Goal: Task Accomplishment & Management: Manage account settings

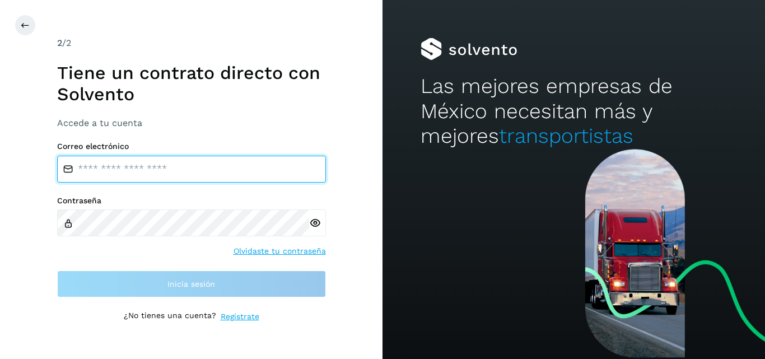
drag, startPoint x: 0, startPoint y: 0, endPoint x: 212, endPoint y: 171, distance: 272.7
click at [212, 171] on input "email" at bounding box center [191, 169] width 269 height 27
type input "**********"
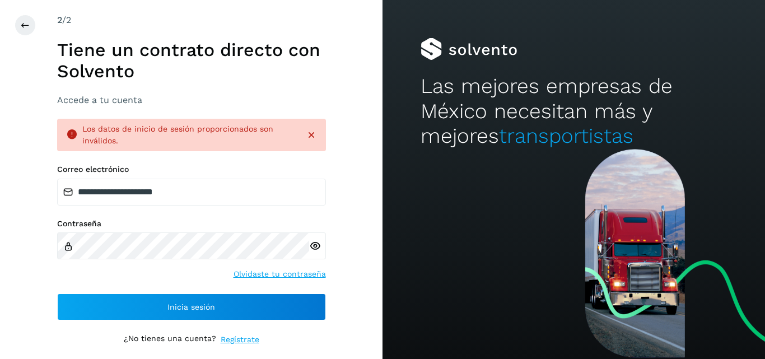
click at [316, 249] on icon at bounding box center [315, 246] width 12 height 12
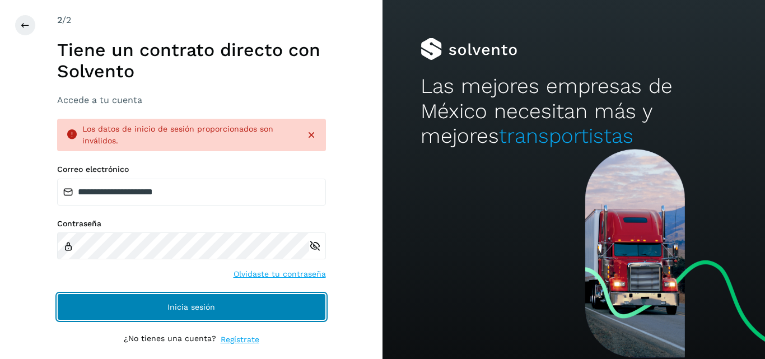
click at [186, 300] on button "Inicia sesión" at bounding box center [191, 306] width 269 height 27
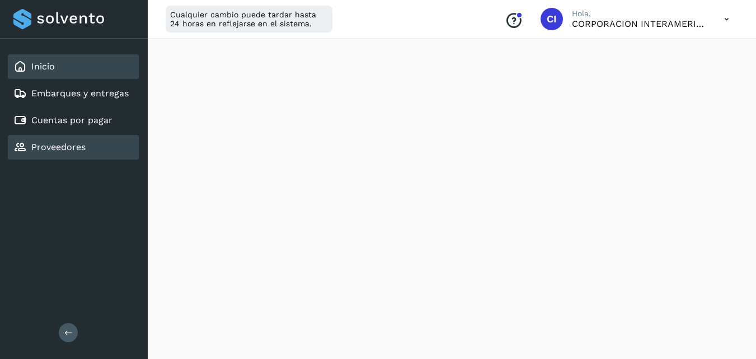
scroll to position [102, 0]
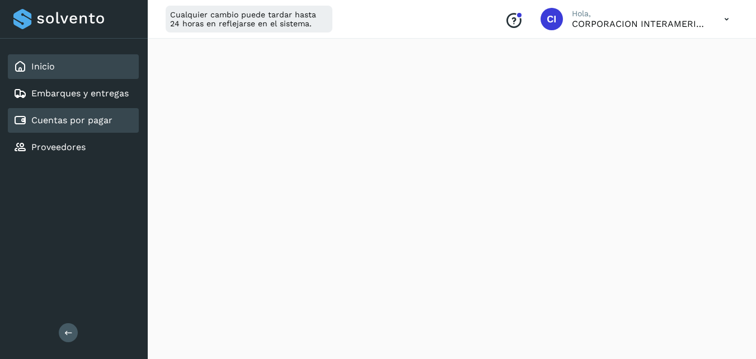
click at [101, 122] on link "Cuentas por pagar" at bounding box center [71, 120] width 81 height 11
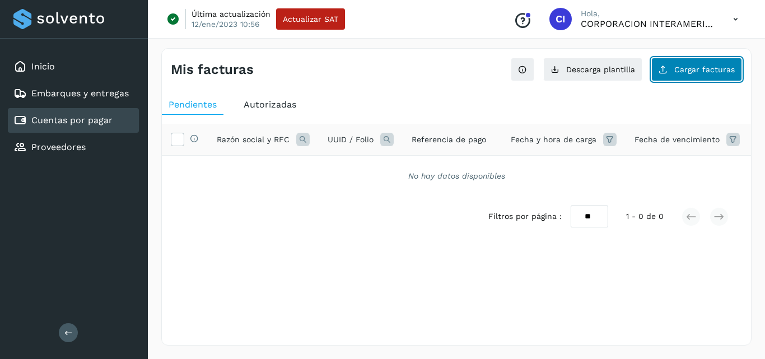
click at [683, 76] on button "Cargar facturas" at bounding box center [696, 70] width 91 height 24
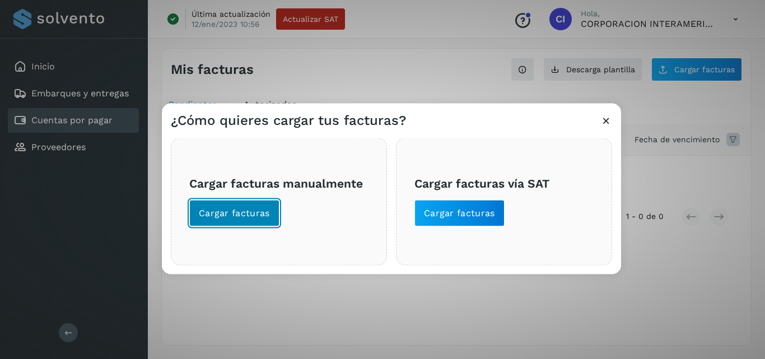
click at [255, 216] on span "Cargar facturas" at bounding box center [234, 213] width 71 height 12
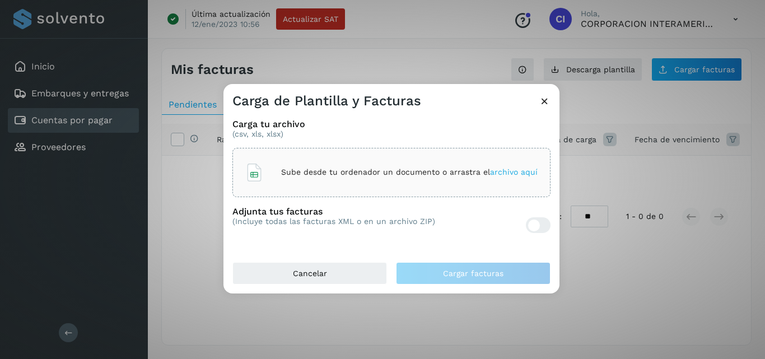
click at [353, 193] on div "Sube desde tu ordenador un documento o arrastra el archivo aquí" at bounding box center [391, 172] width 318 height 49
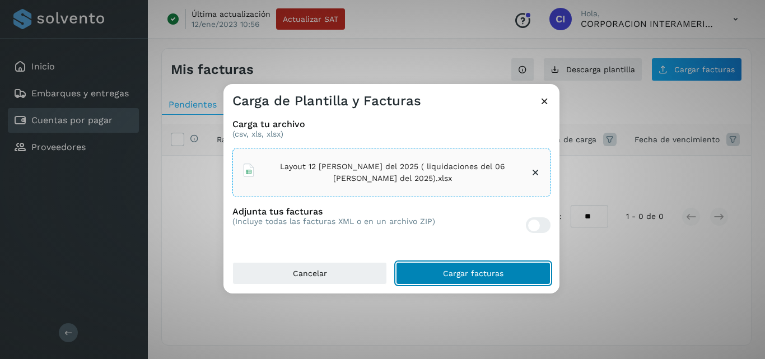
click at [476, 272] on span "Cargar facturas" at bounding box center [473, 273] width 60 height 8
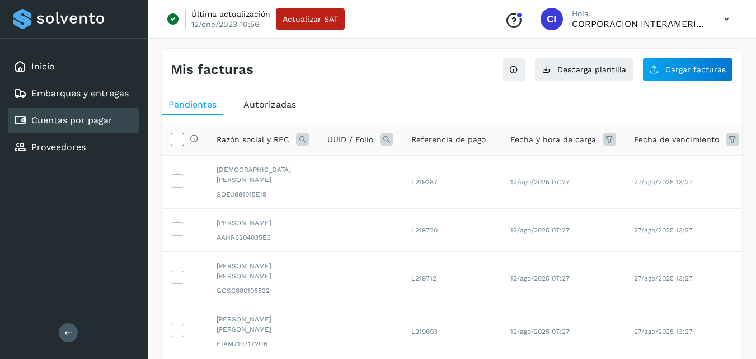
click at [177, 143] on icon at bounding box center [177, 139] width 12 height 12
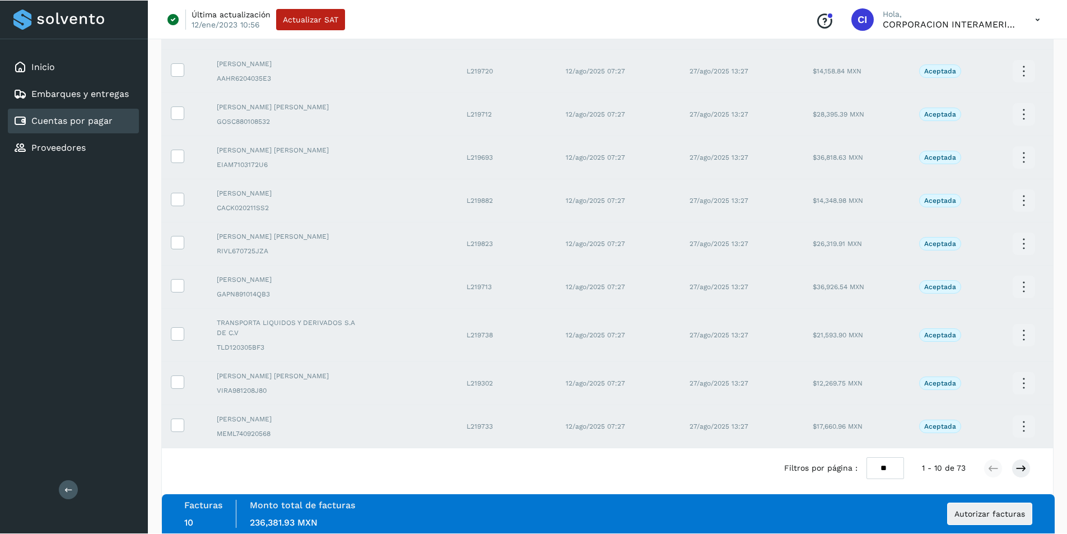
scroll to position [148, 0]
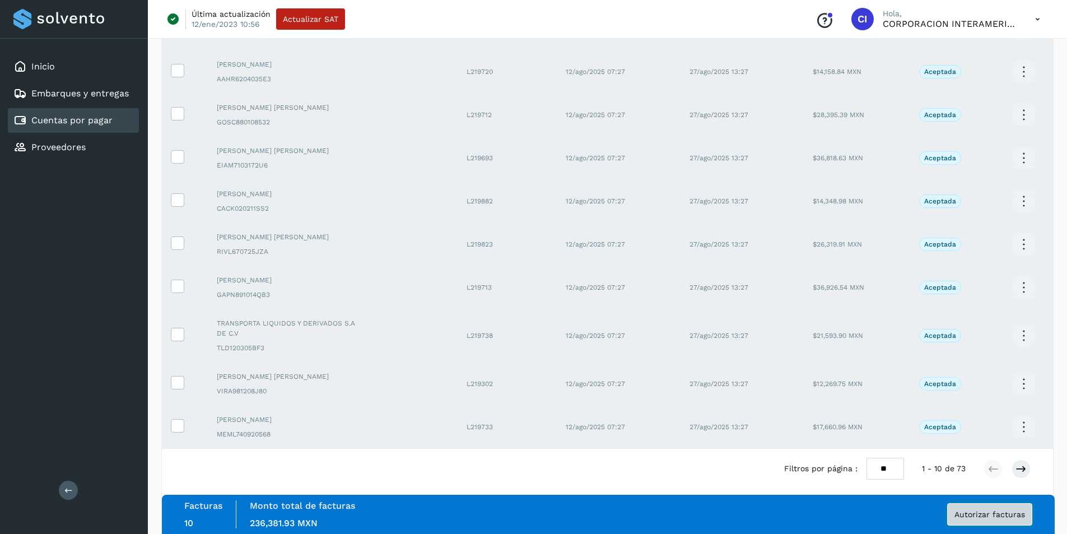
click at [764, 358] on button "Autorizar facturas" at bounding box center [989, 514] width 85 height 22
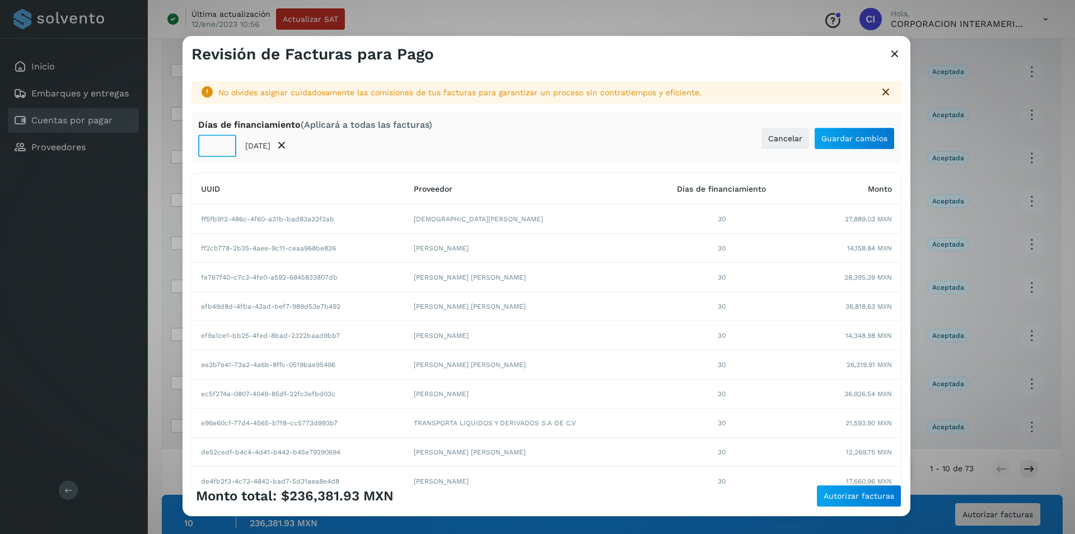
click at [213, 147] on input "**" at bounding box center [217, 145] width 38 height 22
type input "**"
click at [764, 128] on button "Guardar cambios" at bounding box center [854, 138] width 81 height 22
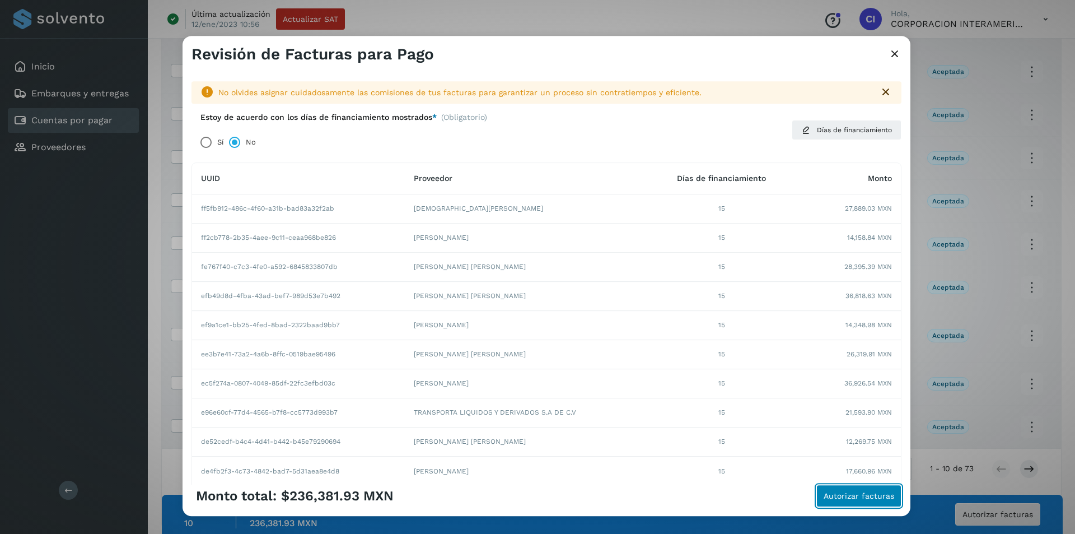
click at [764, 358] on span "Autorizar facturas" at bounding box center [859, 496] width 71 height 8
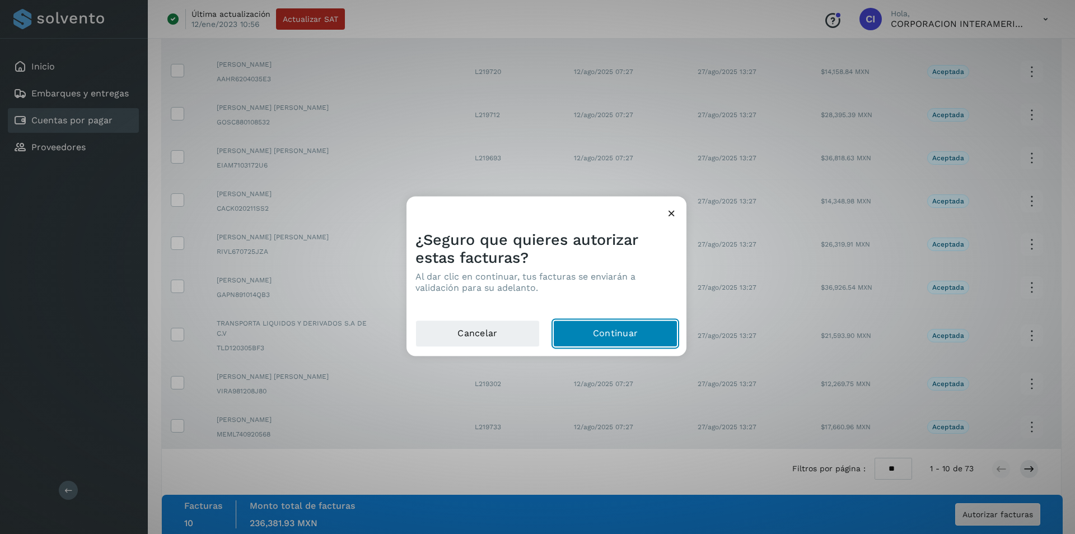
click at [613, 334] on button "Continuar" at bounding box center [615, 333] width 124 height 27
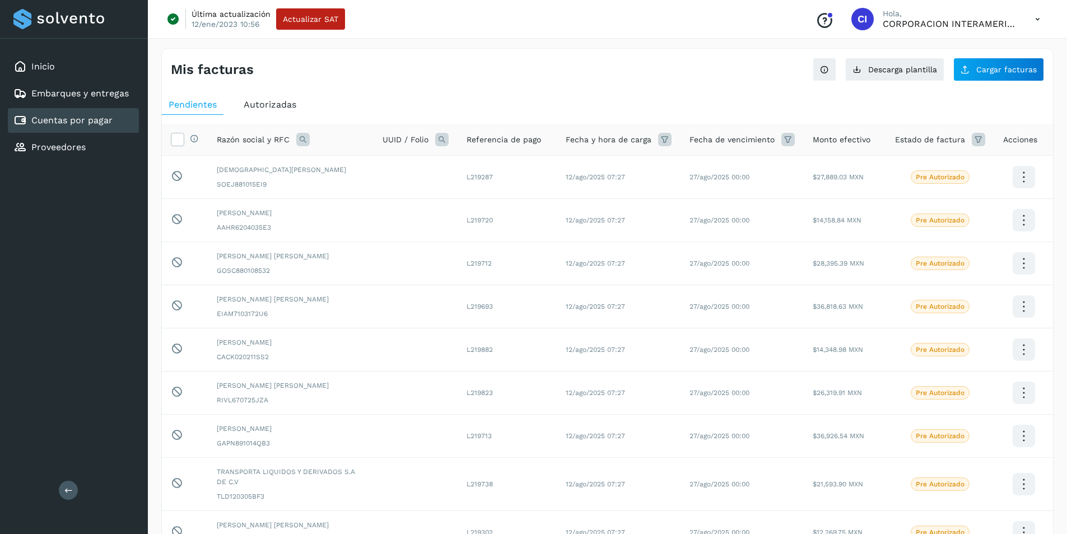
scroll to position [1, 0]
click at [764, 140] on icon at bounding box center [977, 138] width 13 height 13
click at [764, 165] on icon at bounding box center [965, 167] width 12 height 12
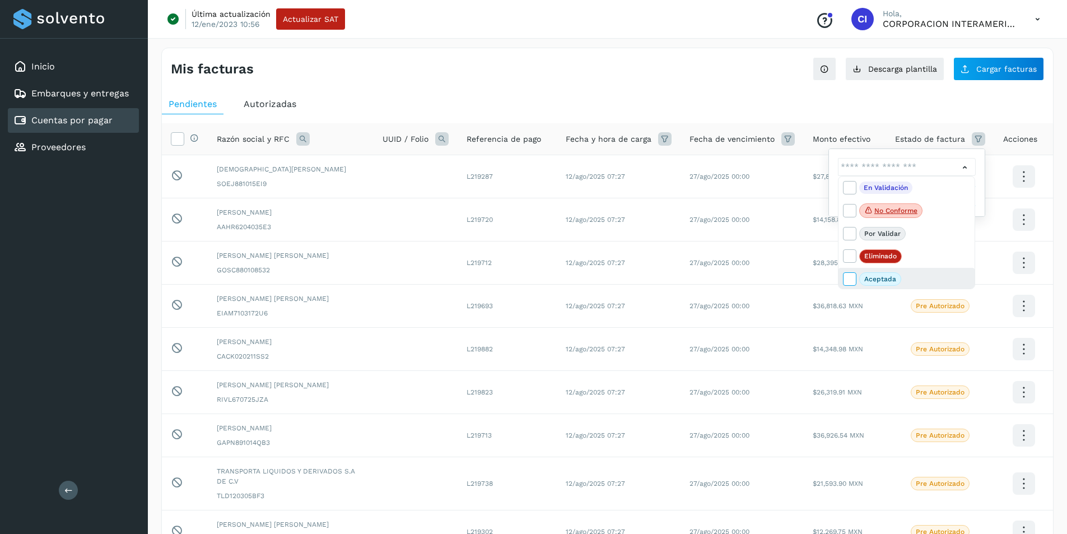
click at [764, 278] on span at bounding box center [850, 280] width 15 height 9
type input "**********"
click at [564, 125] on div at bounding box center [533, 267] width 1067 height 534
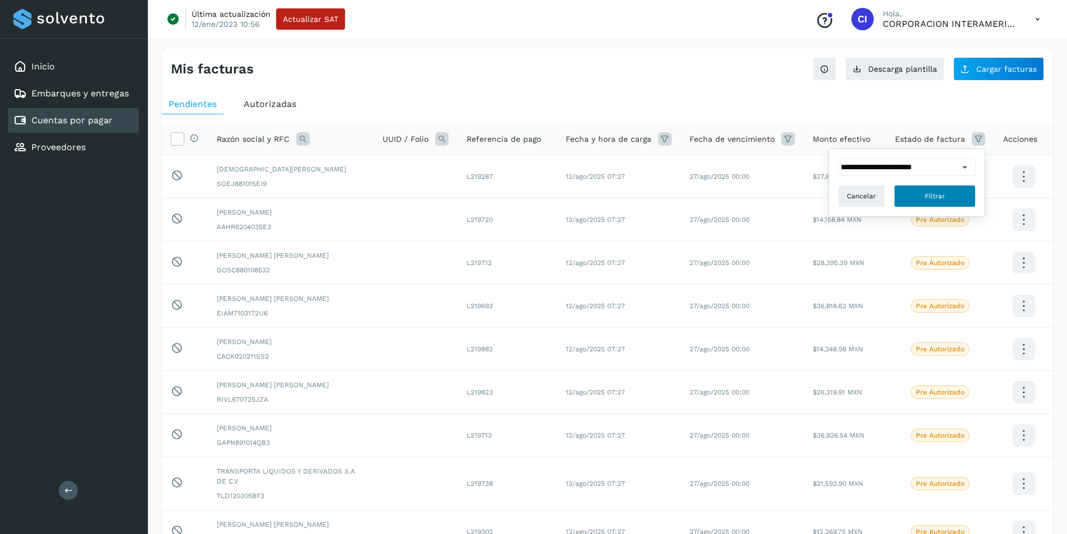
click at [764, 204] on button "Filtrar" at bounding box center [935, 196] width 82 height 22
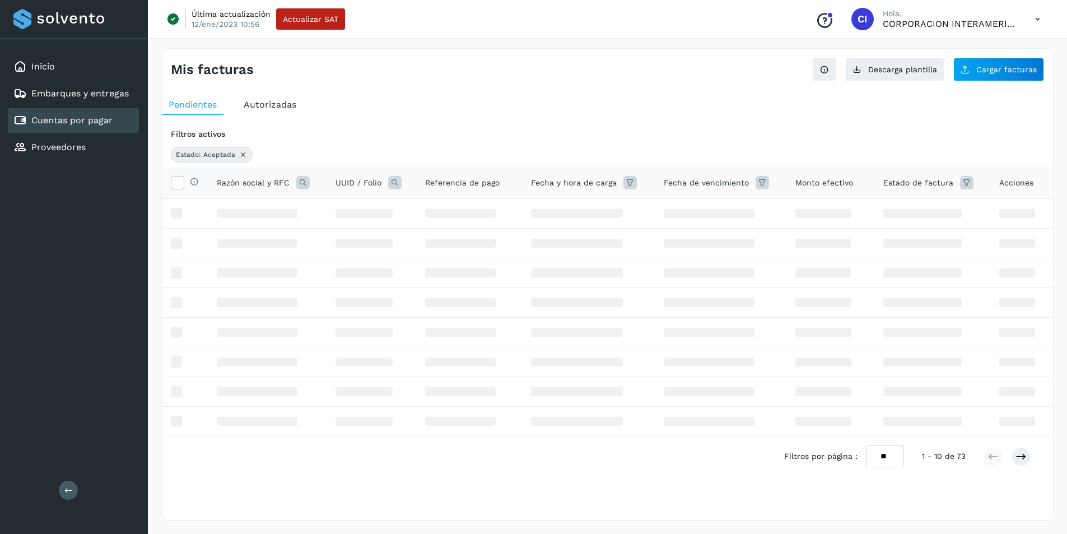
scroll to position [0, 0]
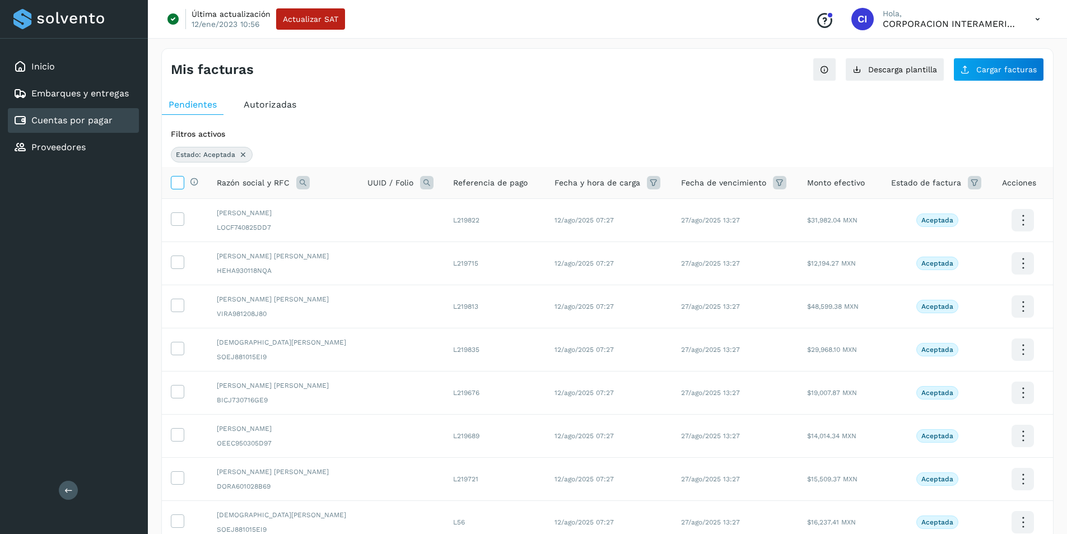
click at [176, 187] on icon at bounding box center [177, 182] width 12 height 12
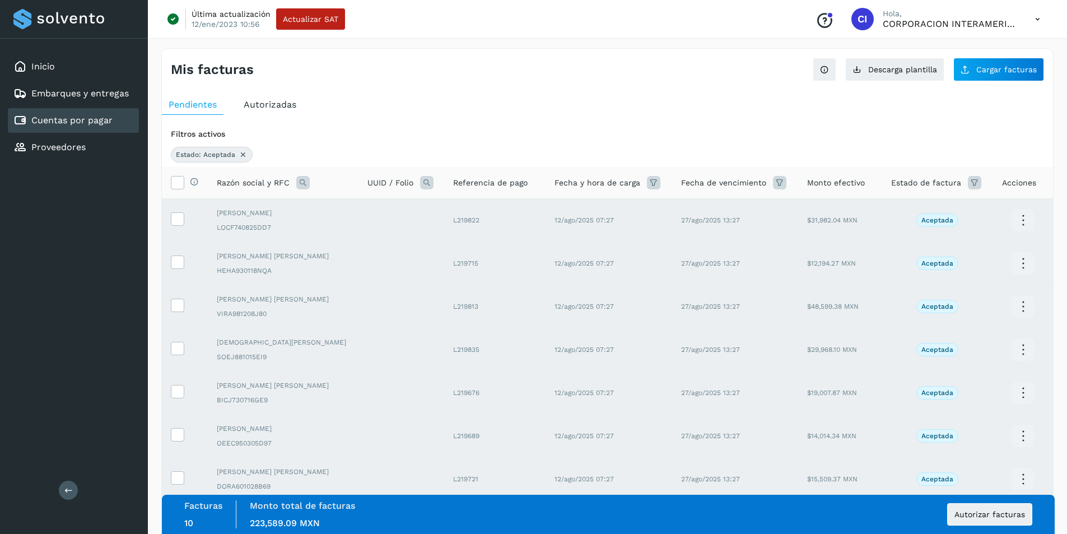
scroll to position [191, 0]
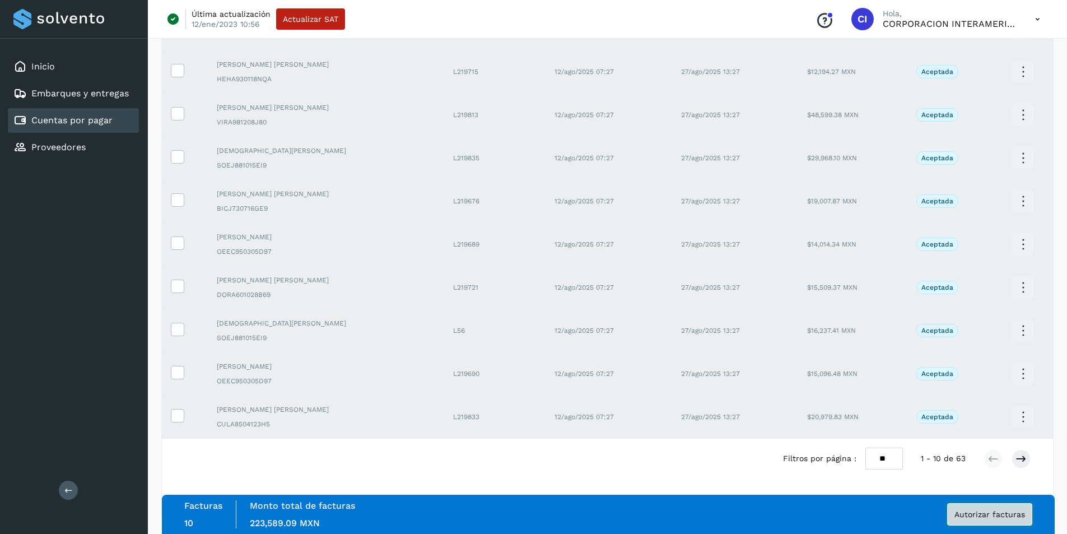
click at [764, 358] on span "Autorizar facturas" at bounding box center [989, 514] width 71 height 8
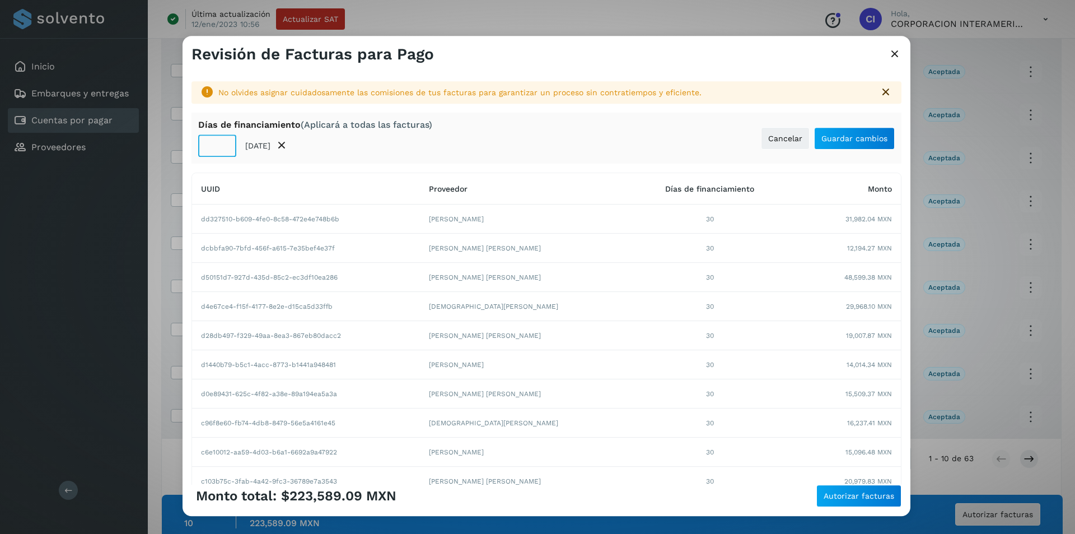
click at [207, 151] on input "**" at bounding box center [217, 145] width 38 height 22
type input "**"
click at [764, 142] on span "Guardar cambios" at bounding box center [854, 138] width 66 height 8
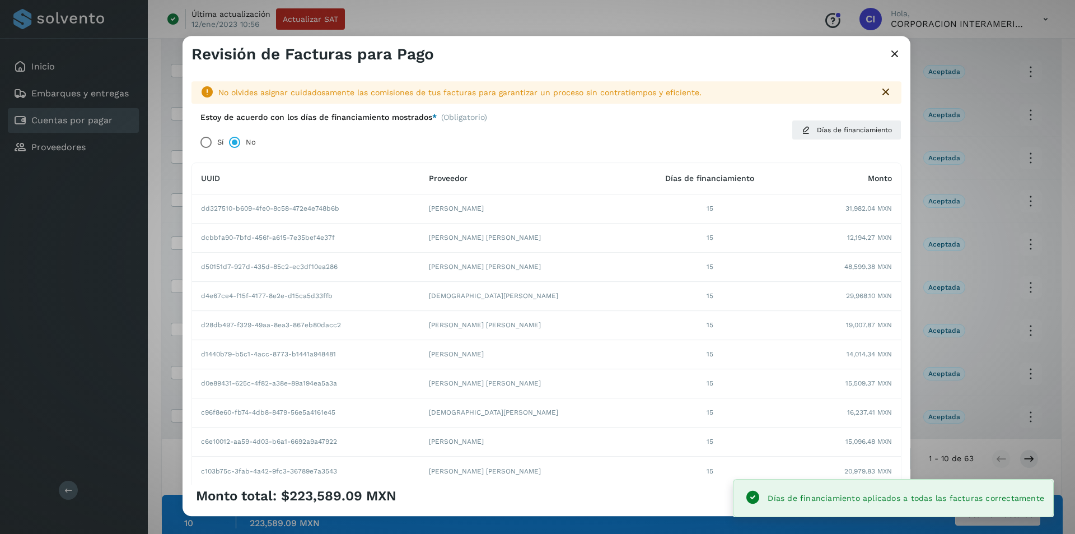
click at [714, 358] on div "Monto total: $223,589.09 MXN Autorizar facturas" at bounding box center [546, 495] width 710 height 22
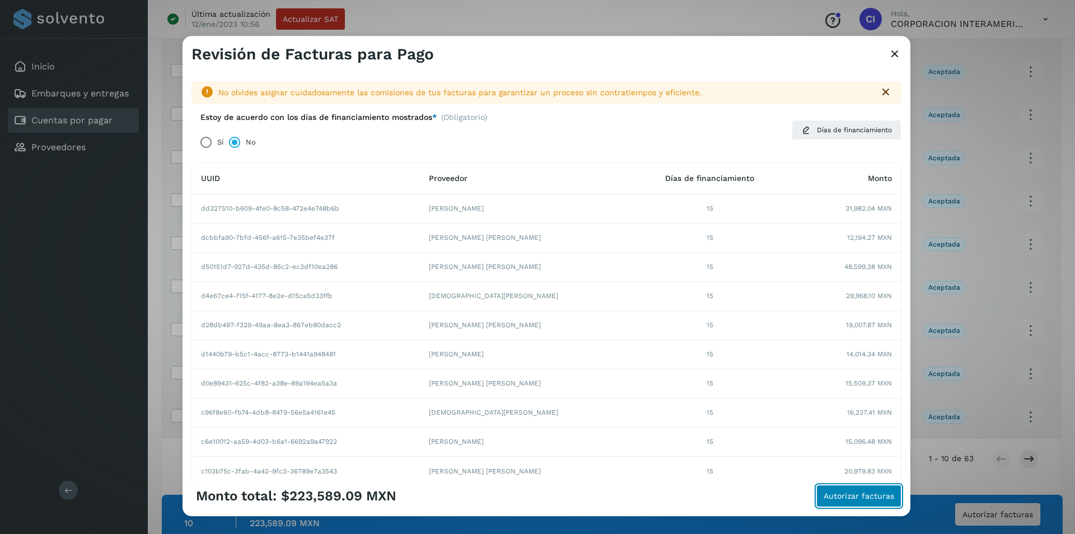
click at [764, 358] on span "Autorizar facturas" at bounding box center [859, 496] width 71 height 8
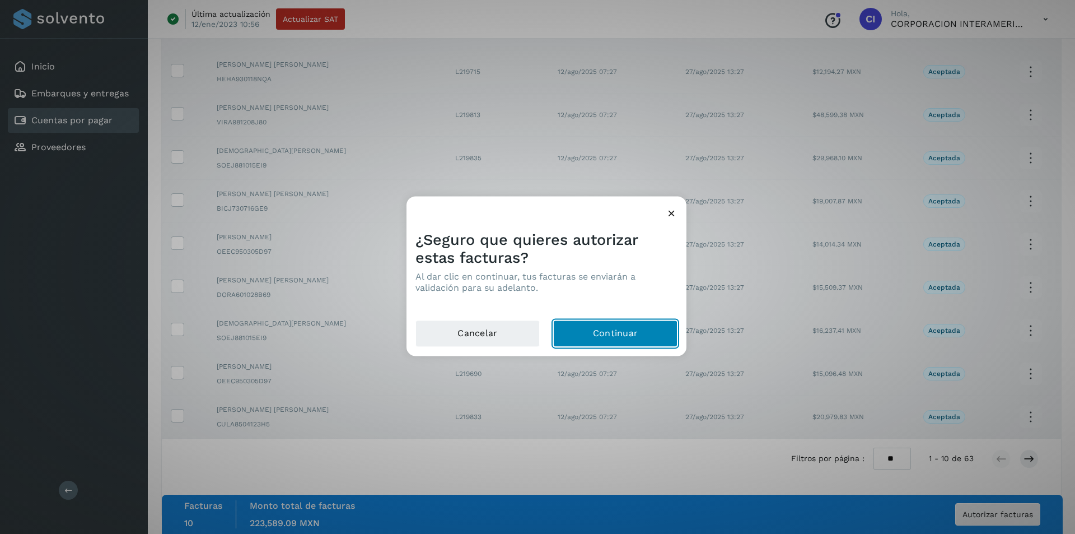
click at [643, 339] on button "Continuar" at bounding box center [615, 333] width 124 height 27
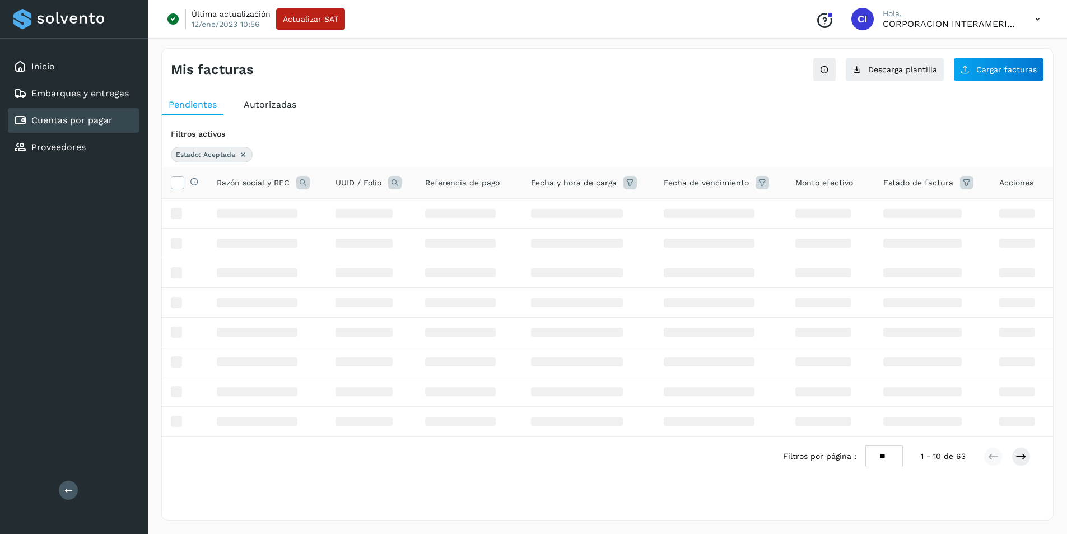
scroll to position [0, 0]
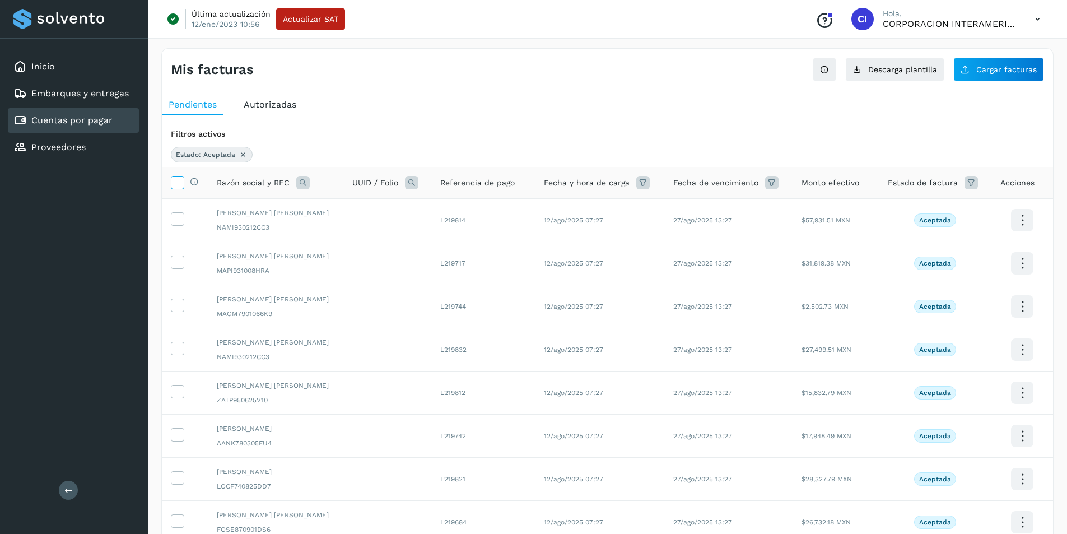
click at [179, 178] on icon at bounding box center [177, 182] width 12 height 12
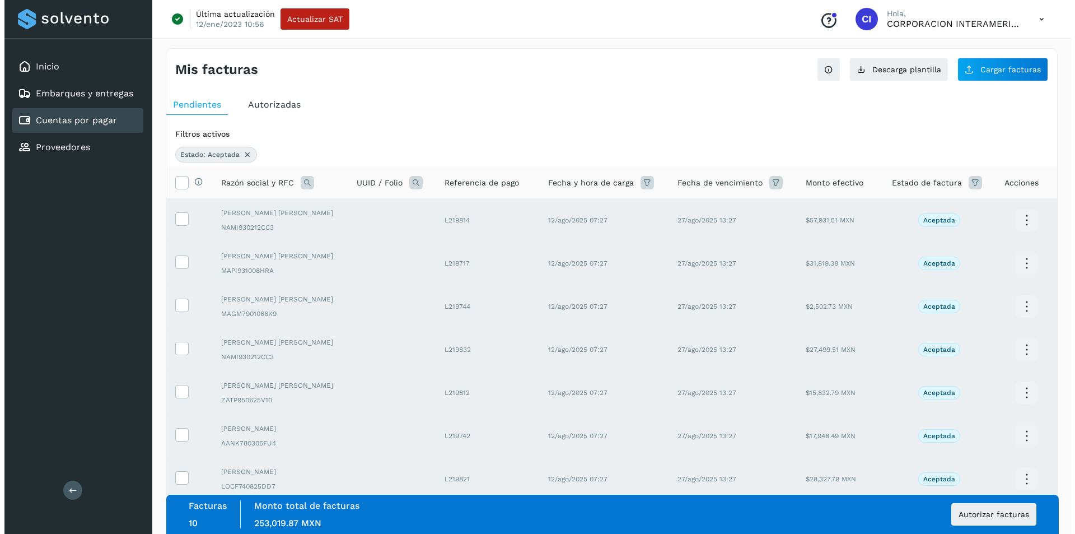
scroll to position [191, 0]
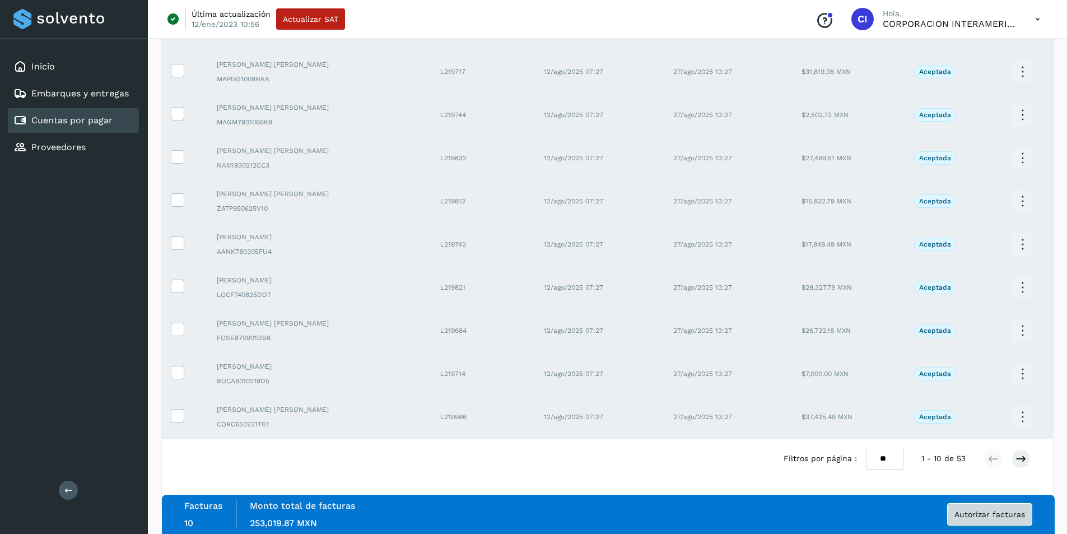
click at [764, 358] on span "Autorizar facturas" at bounding box center [989, 514] width 71 height 8
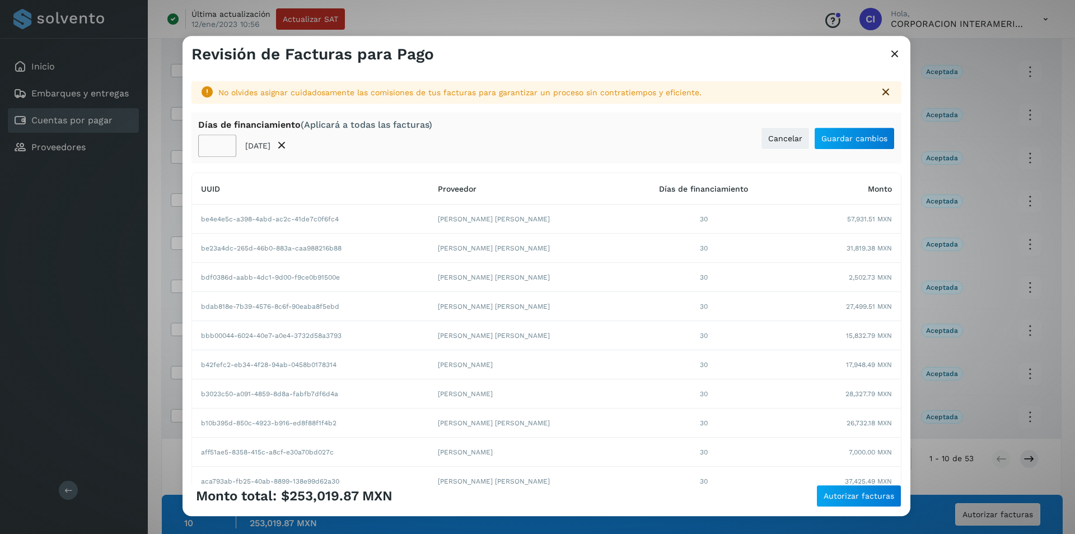
click at [210, 144] on input "**" at bounding box center [217, 145] width 38 height 22
type input "**"
click at [764, 138] on span "Guardar cambios" at bounding box center [854, 138] width 66 height 8
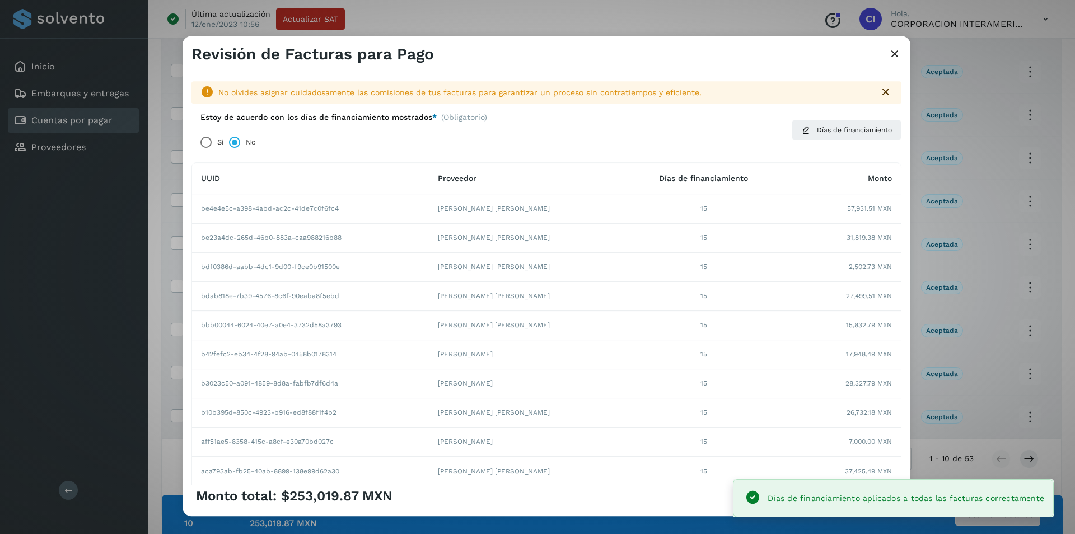
click at [722, 358] on div "Monto total: $253,019.87 MXN Autorizar facturas" at bounding box center [546, 495] width 710 height 22
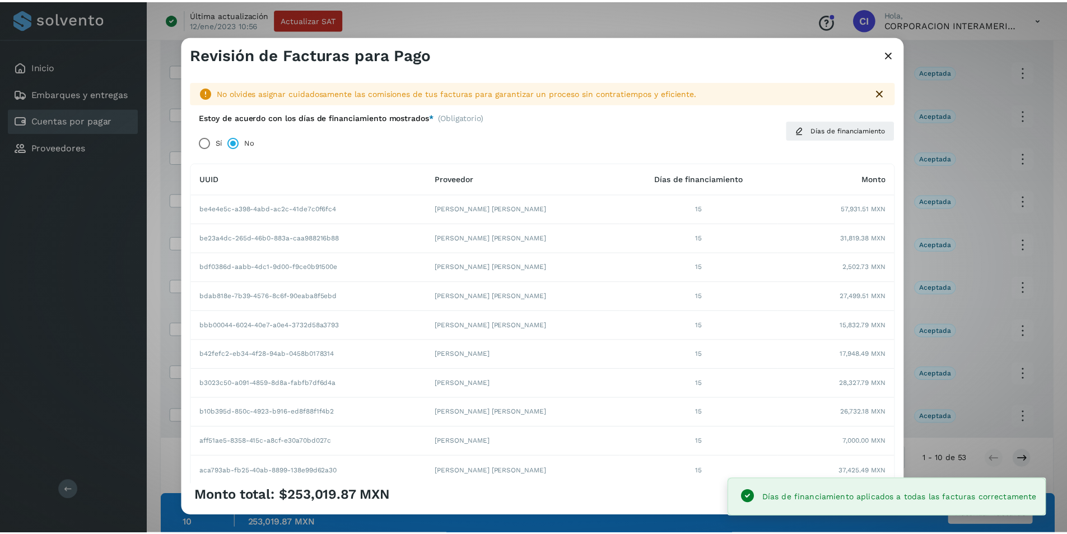
scroll to position [91, 0]
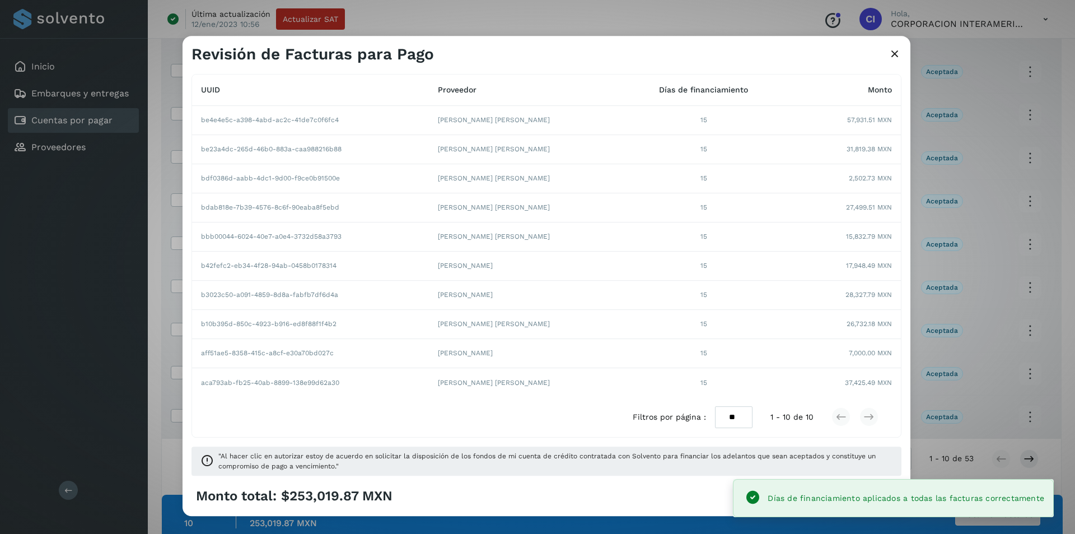
click at [683, 358] on div "Monto total: $253,019.87 MXN Autorizar facturas" at bounding box center [546, 495] width 710 height 22
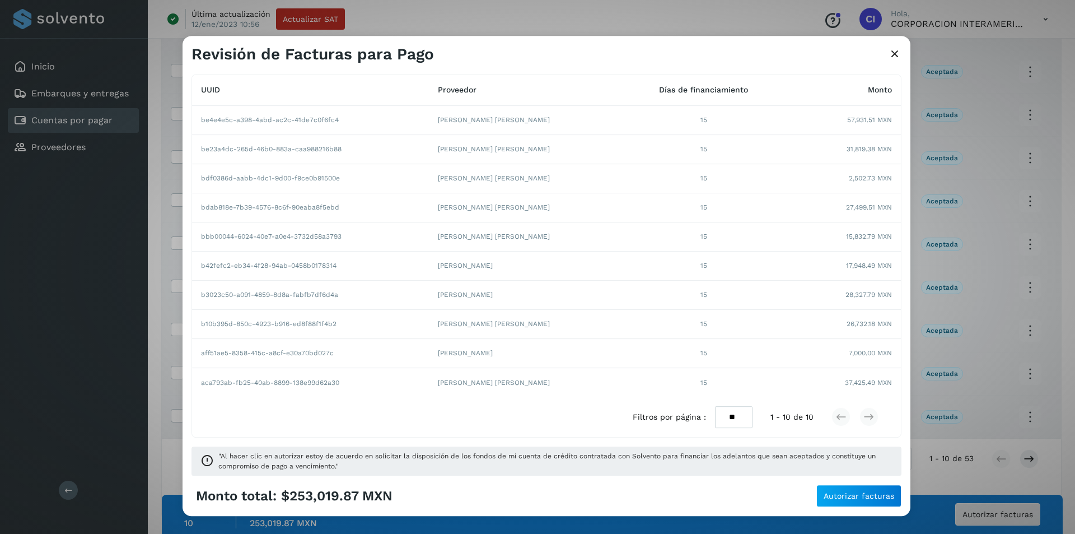
click at [711, 358] on div "Monto total: $253,019.87 MXN Autorizar facturas" at bounding box center [546, 495] width 710 height 22
click at [764, 358] on span "Autorizar facturas" at bounding box center [859, 496] width 71 height 8
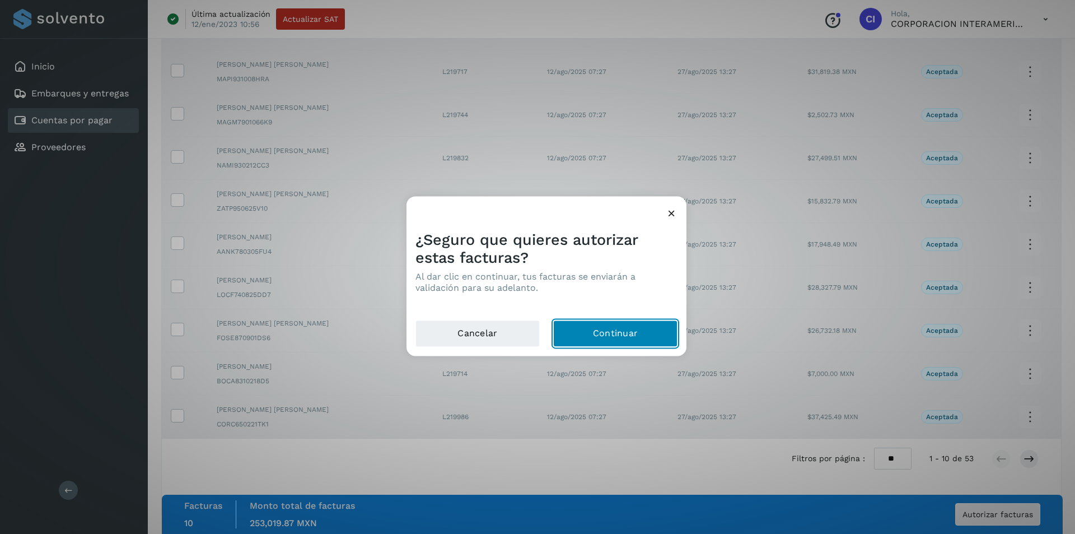
click at [604, 337] on button "Continuar" at bounding box center [615, 333] width 124 height 27
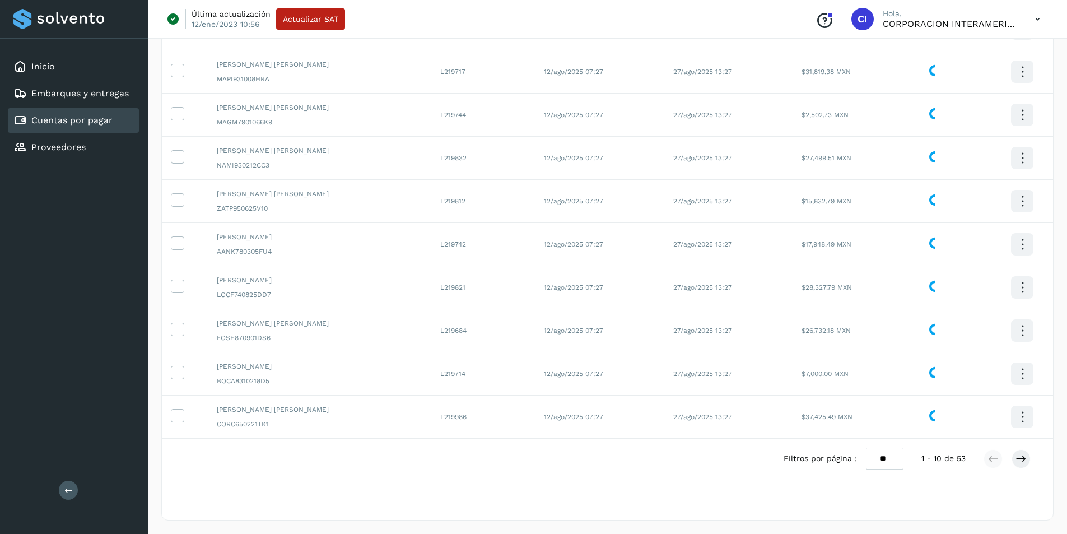
scroll to position [0, 0]
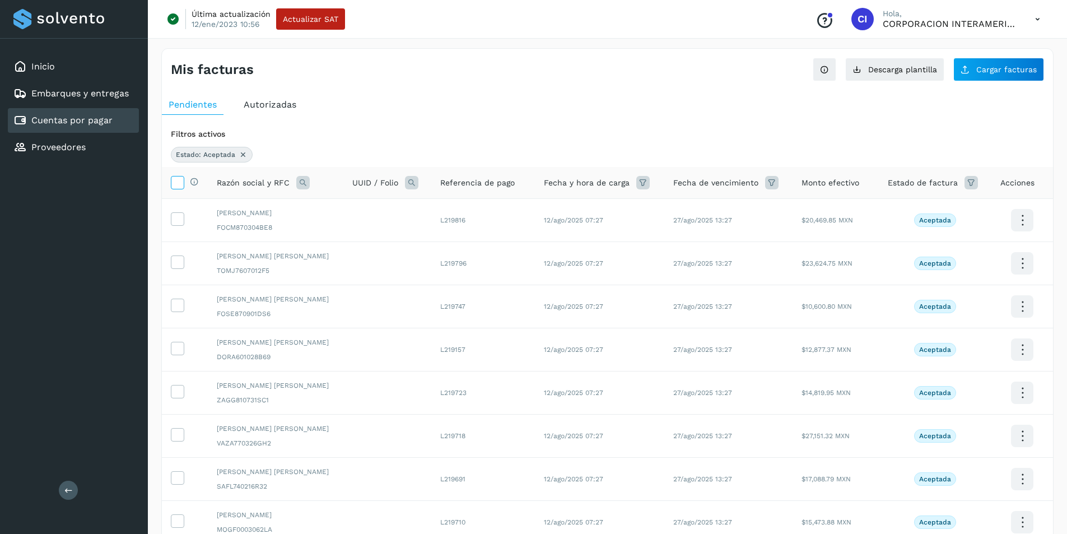
click at [176, 181] on icon at bounding box center [177, 182] width 12 height 12
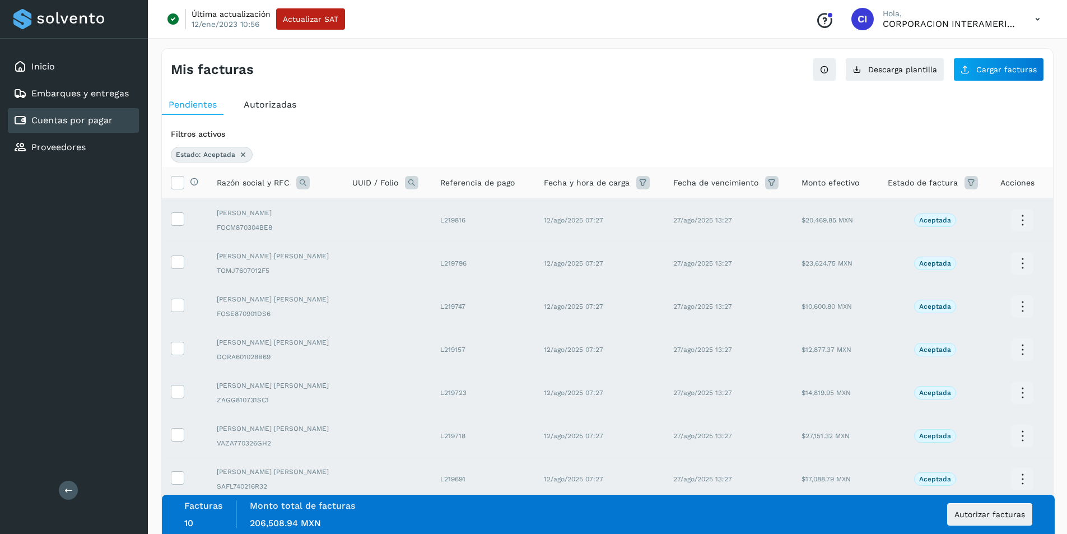
scroll to position [191, 0]
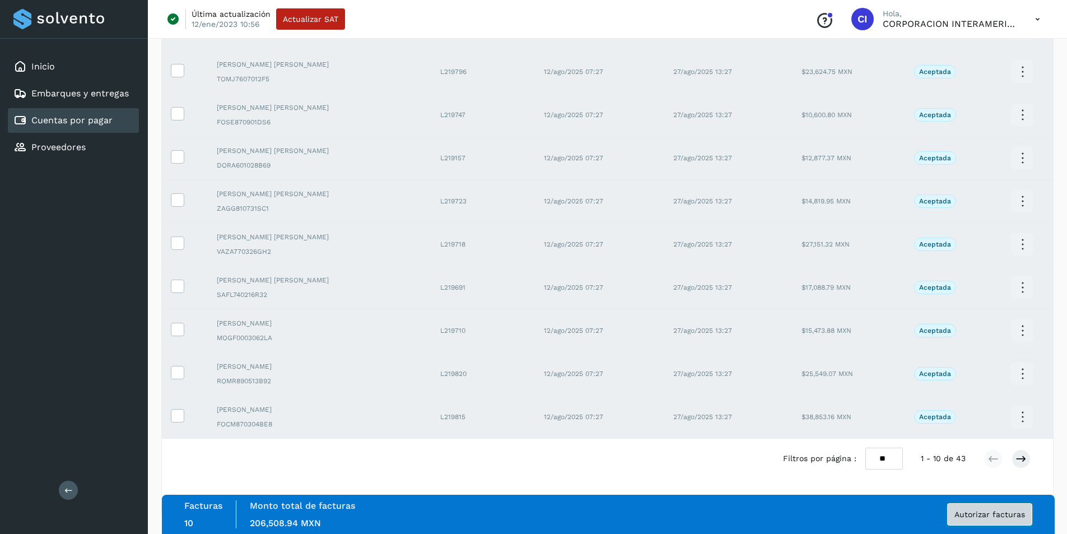
click at [764, 358] on button "Autorizar facturas" at bounding box center [989, 514] width 85 height 22
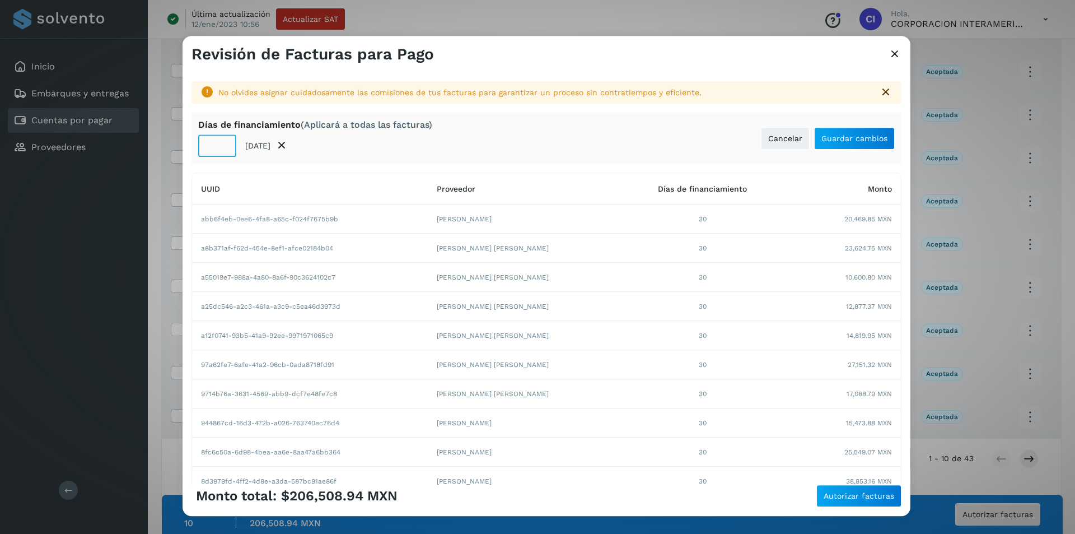
click at [213, 147] on input "**" at bounding box center [217, 145] width 38 height 22
type input "**"
click at [764, 358] on span "Autorizar facturas" at bounding box center [859, 496] width 71 height 8
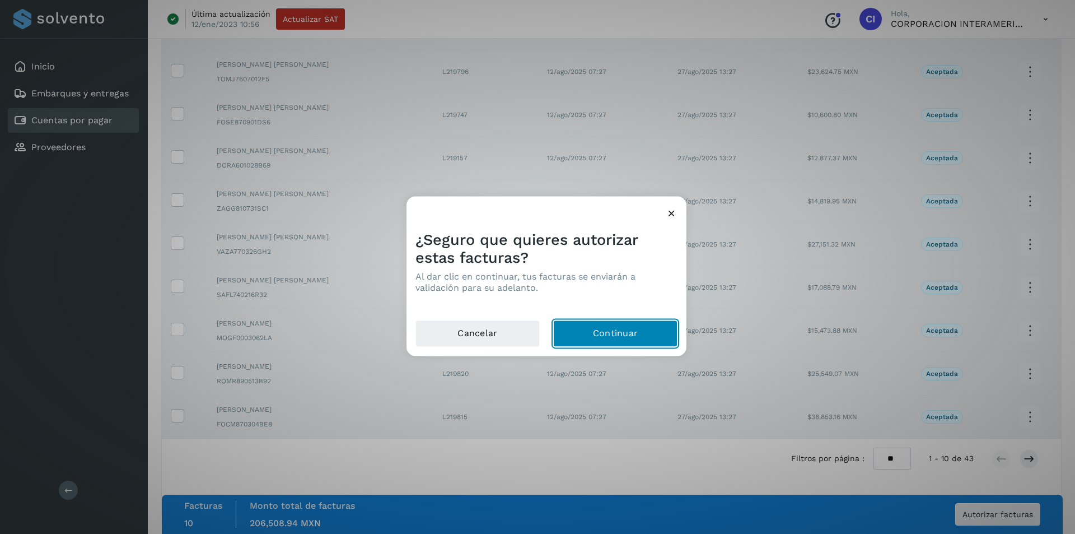
click at [637, 339] on button "Continuar" at bounding box center [615, 333] width 124 height 27
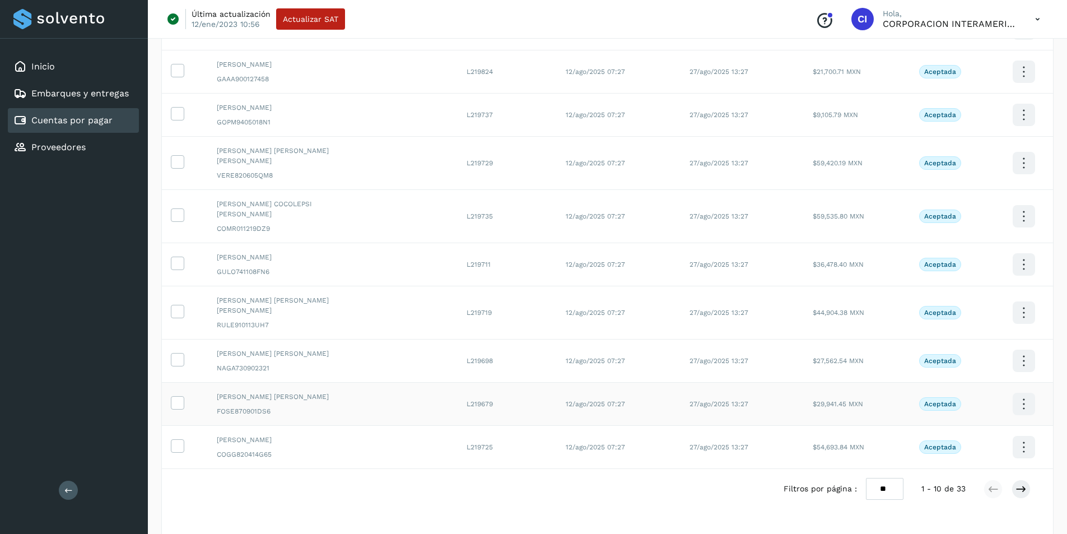
scroll to position [0, 0]
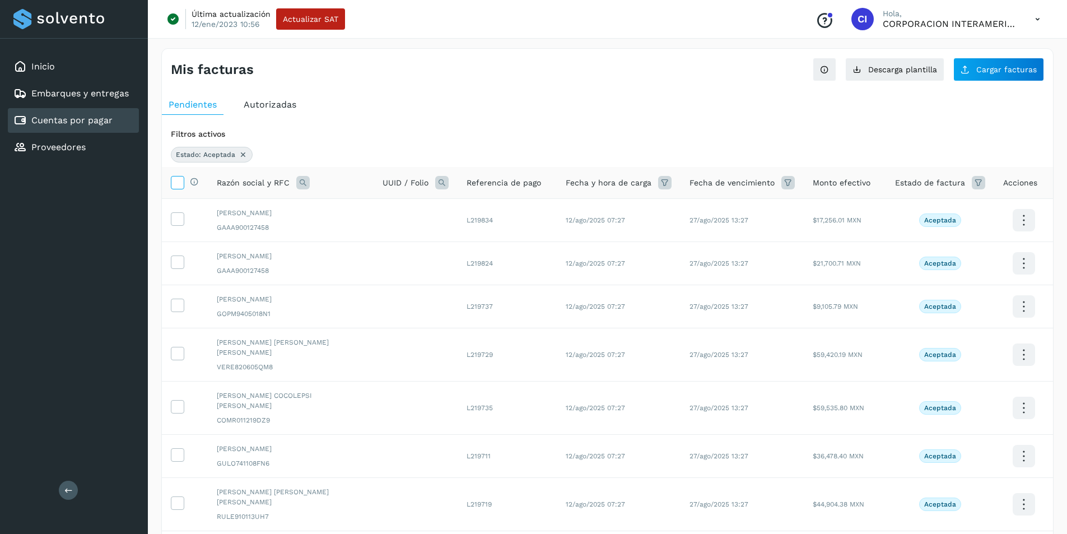
click at [180, 184] on icon at bounding box center [177, 182] width 12 height 12
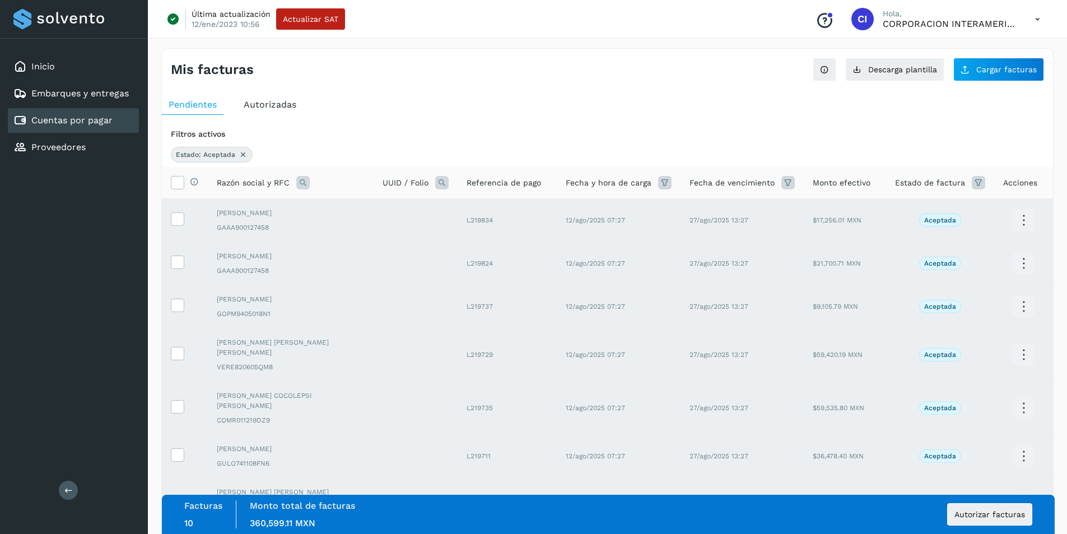
scroll to position [191, 0]
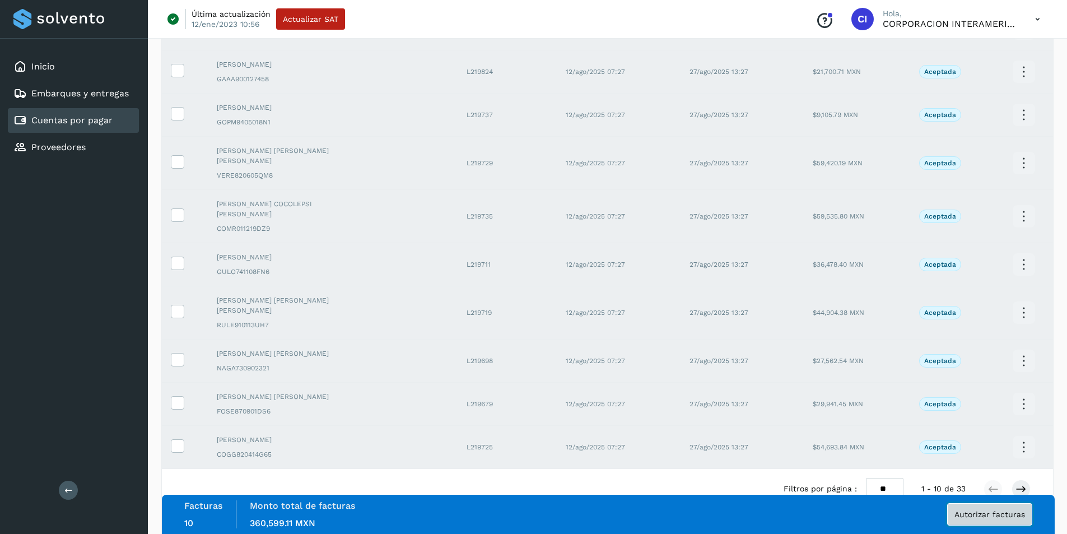
click at [764, 358] on button "Autorizar facturas" at bounding box center [989, 514] width 85 height 22
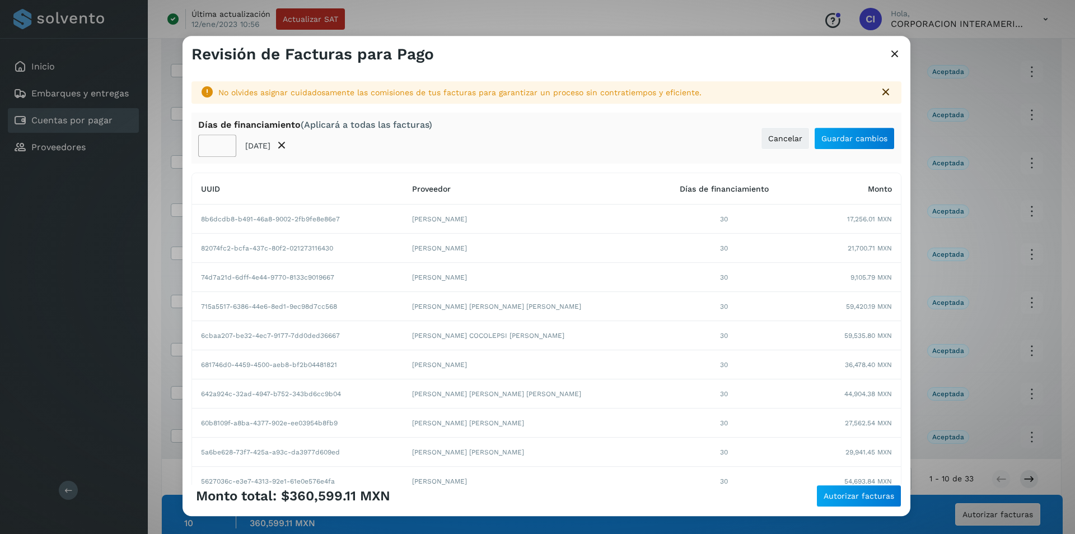
click at [208, 147] on input "**" at bounding box center [217, 145] width 38 height 22
type input "**"
click at [764, 136] on span "Guardar cambios" at bounding box center [854, 138] width 66 height 8
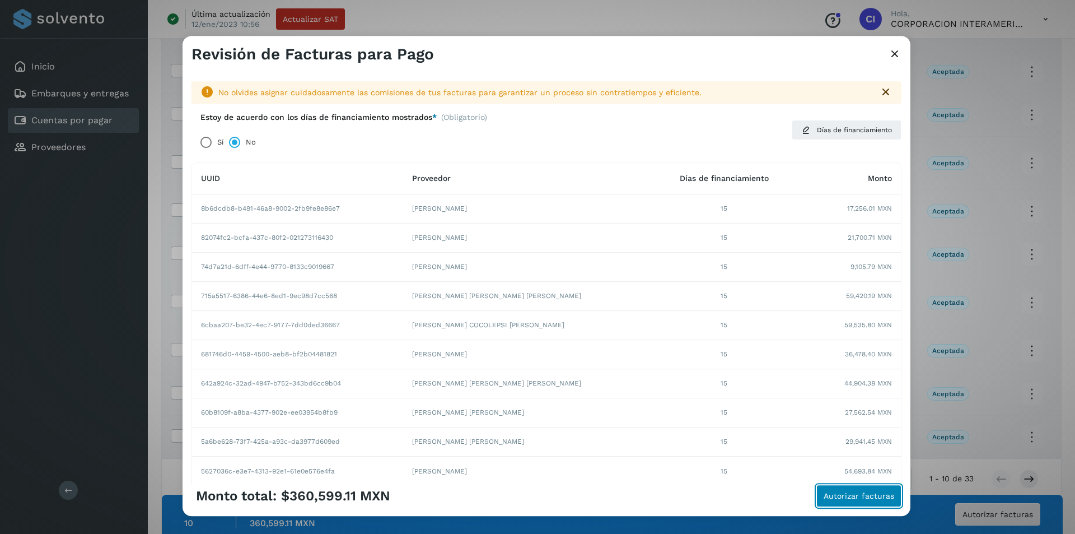
click at [764, 358] on span "Autorizar facturas" at bounding box center [859, 496] width 71 height 8
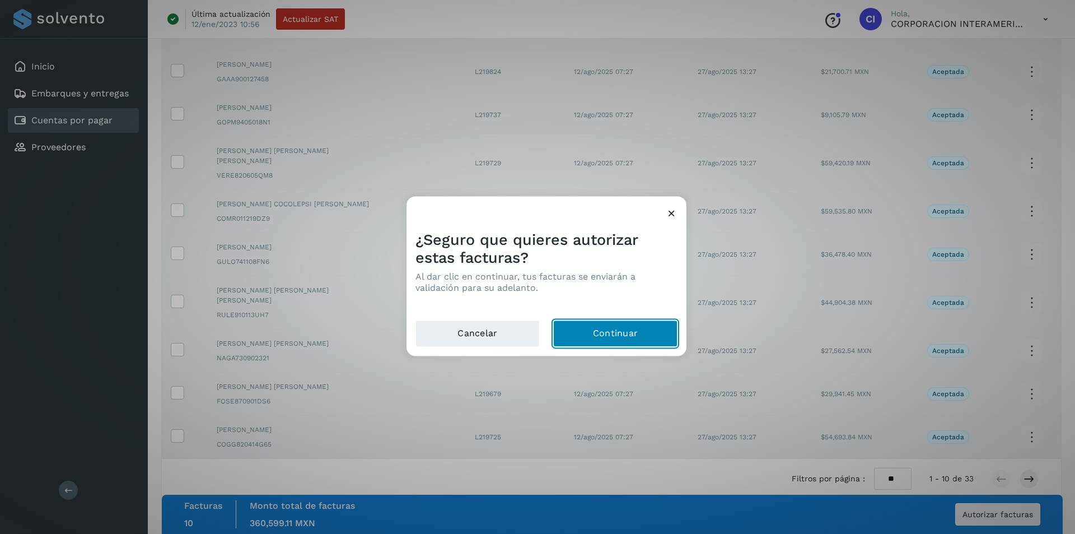
click at [652, 328] on button "Continuar" at bounding box center [615, 333] width 124 height 27
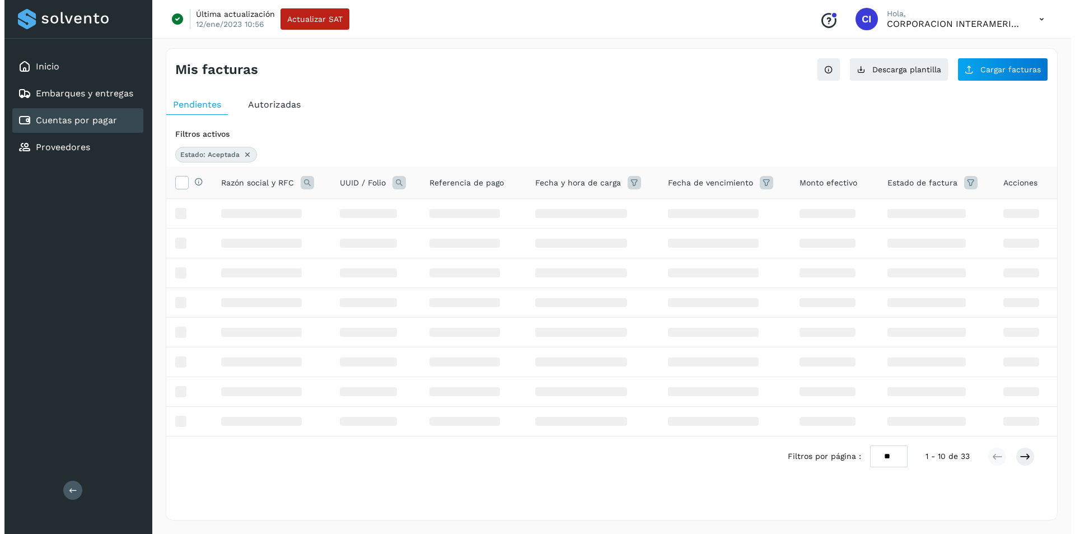
scroll to position [0, 0]
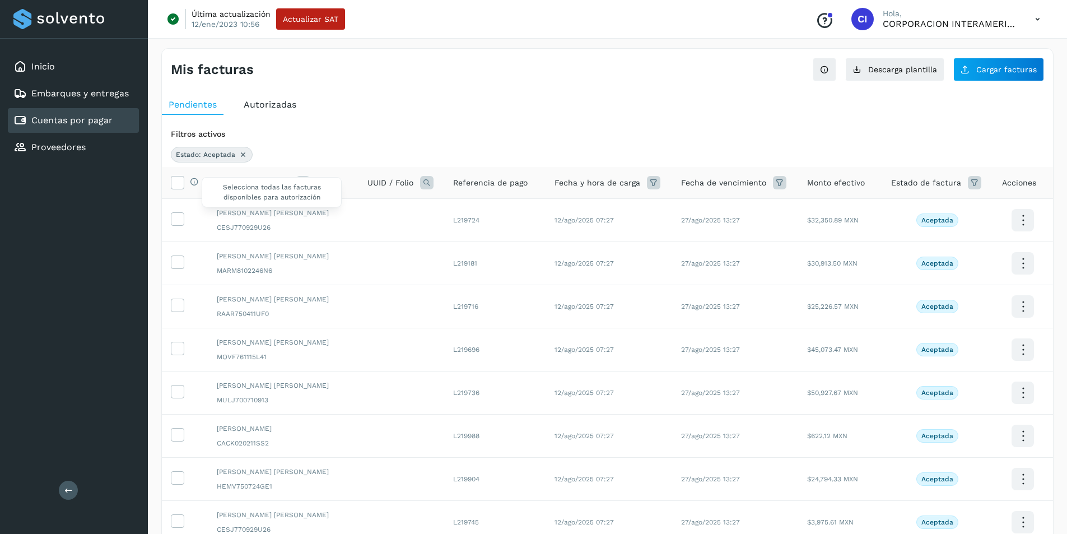
click at [186, 184] on div "Selecciona todas las facturas disponibles para autorización" at bounding box center [191, 183] width 15 height 12
click at [184, 184] on div "Selecciona todas las facturas disponibles para autorización" at bounding box center [191, 183] width 15 height 12
click at [183, 184] on icon at bounding box center [177, 182] width 12 height 12
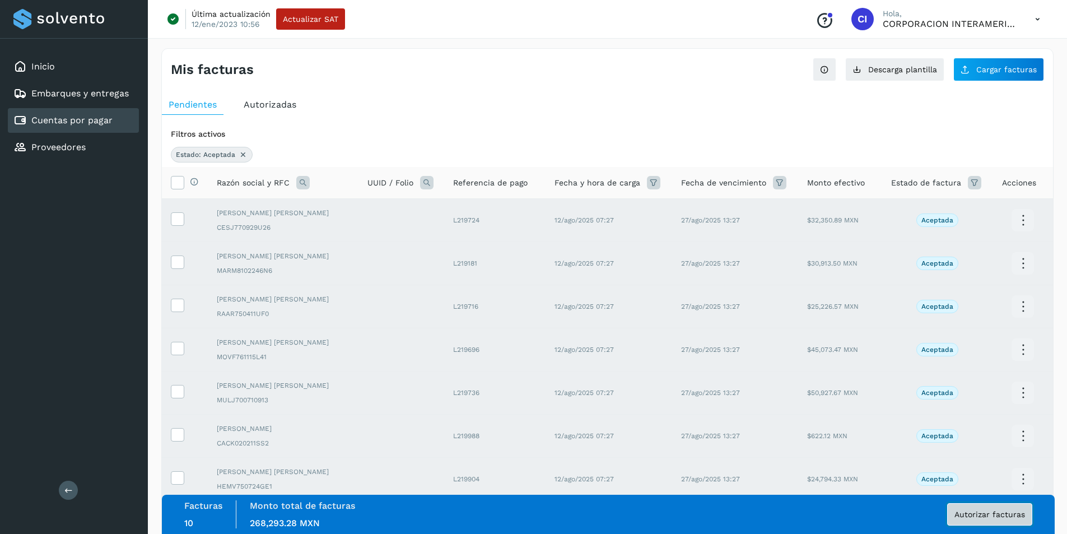
click at [764, 358] on button "Autorizar facturas" at bounding box center [989, 514] width 85 height 22
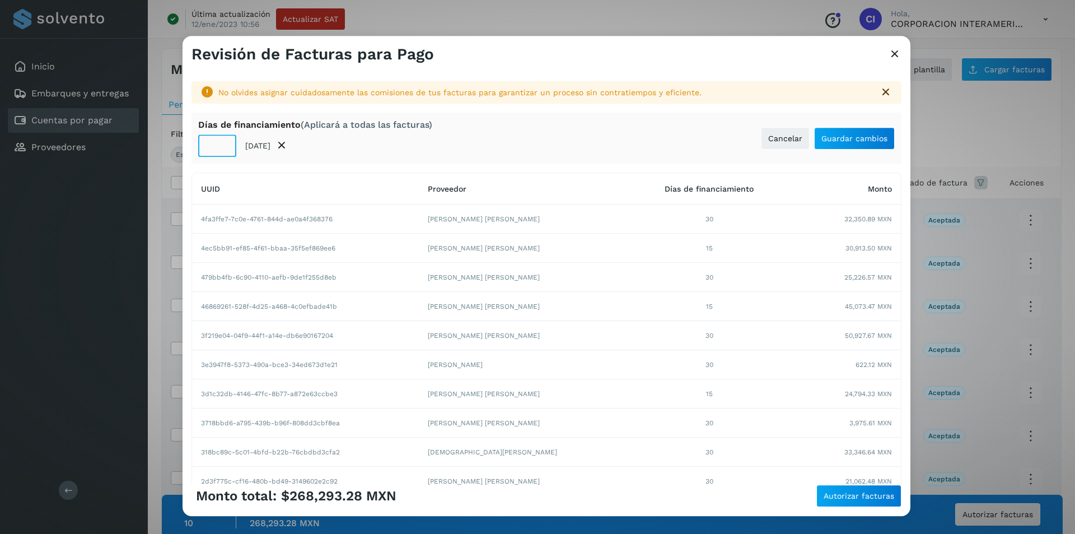
click at [208, 148] on input "**" at bounding box center [217, 145] width 38 height 22
type input "**"
click at [764, 140] on span "Guardar cambios" at bounding box center [854, 138] width 66 height 8
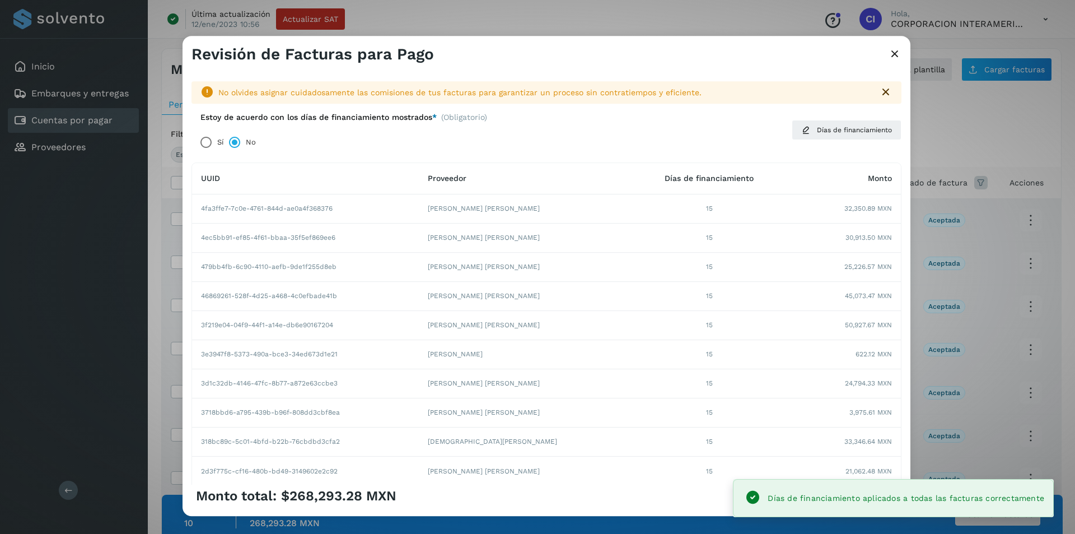
click at [688, 358] on div "Monto total: $268,293.28 MXN Autorizar facturas" at bounding box center [546, 495] width 710 height 22
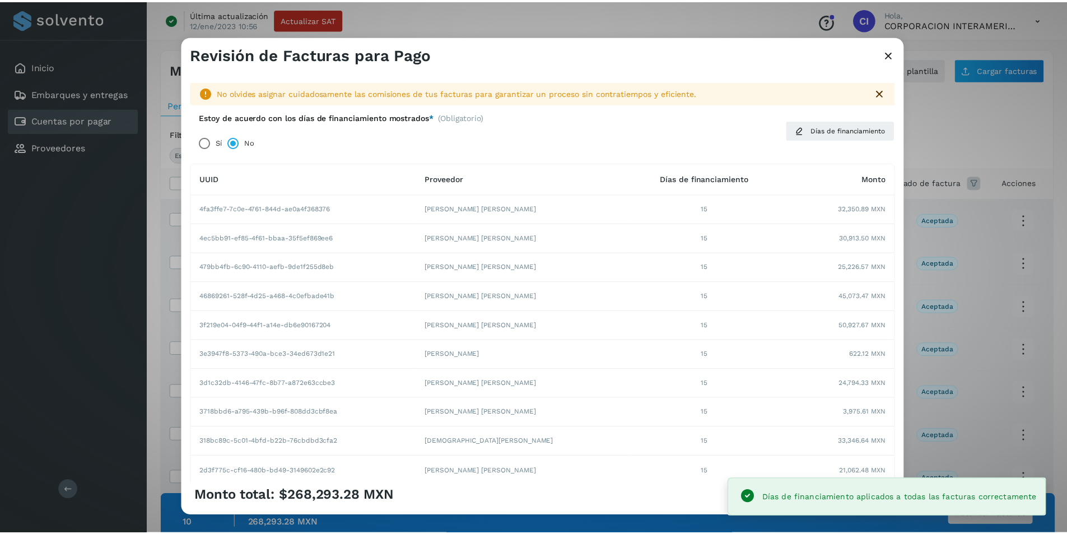
scroll to position [91, 0]
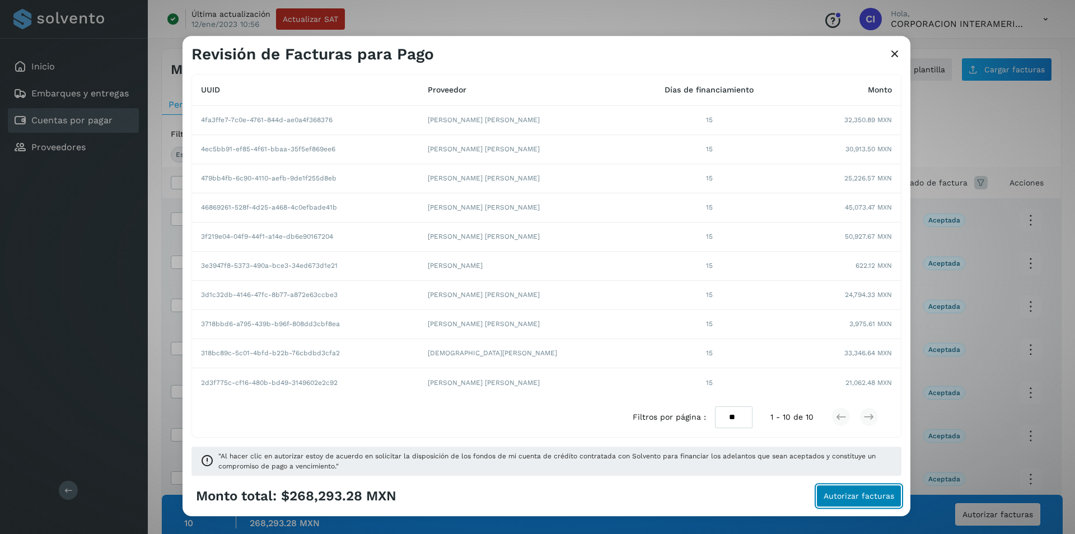
click at [764, 358] on button "Autorizar facturas" at bounding box center [858, 495] width 85 height 22
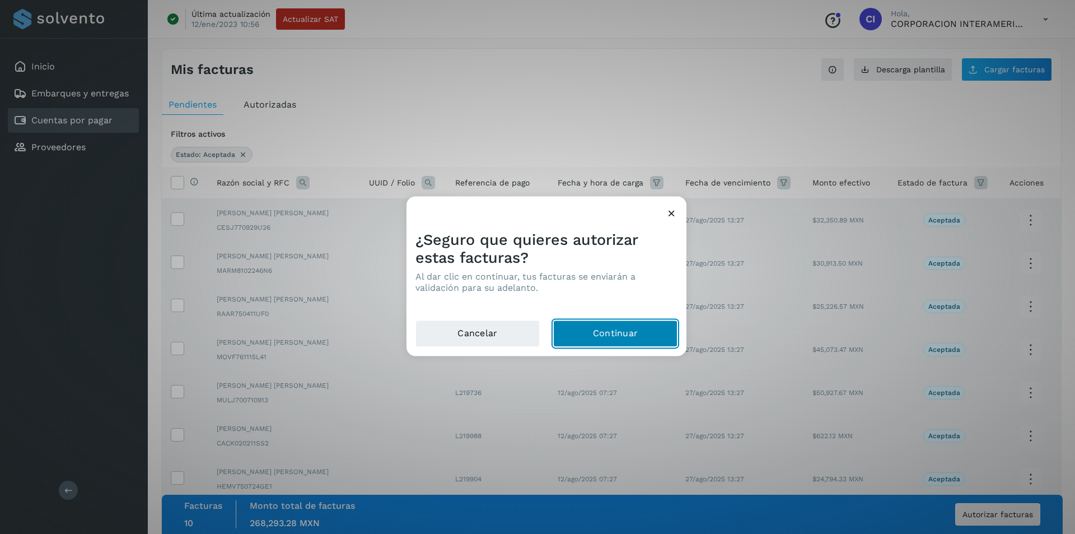
click at [621, 337] on button "Continuar" at bounding box center [615, 333] width 124 height 27
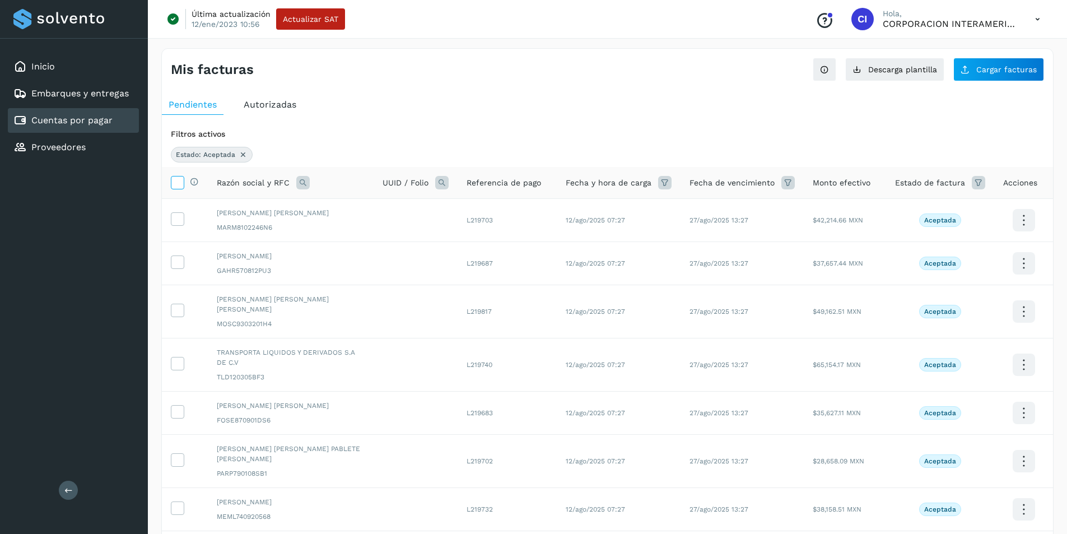
click at [172, 183] on icon at bounding box center [177, 182] width 12 height 12
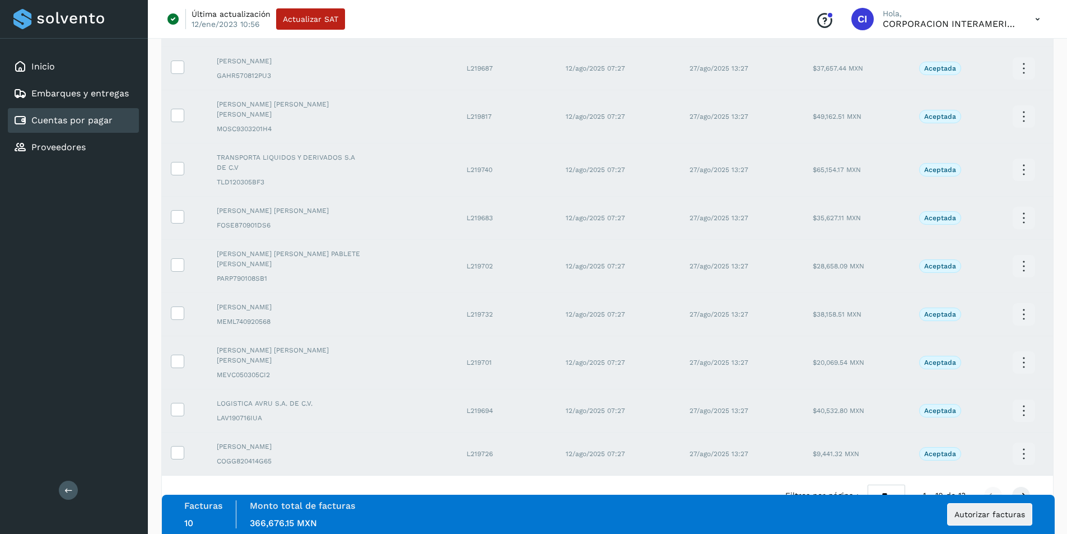
scroll to position [202, 0]
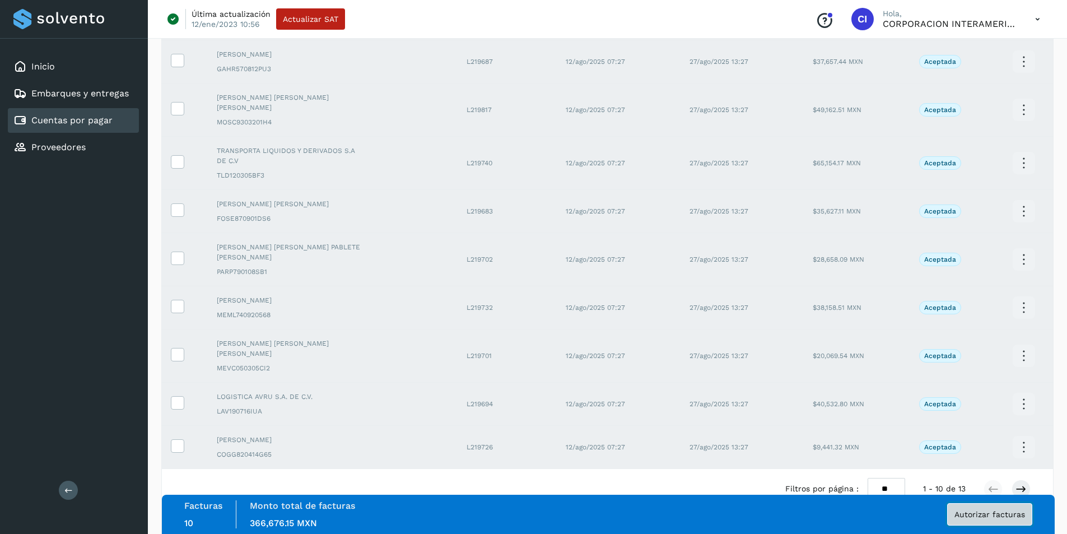
click at [764, 358] on span "Autorizar facturas" at bounding box center [989, 514] width 71 height 8
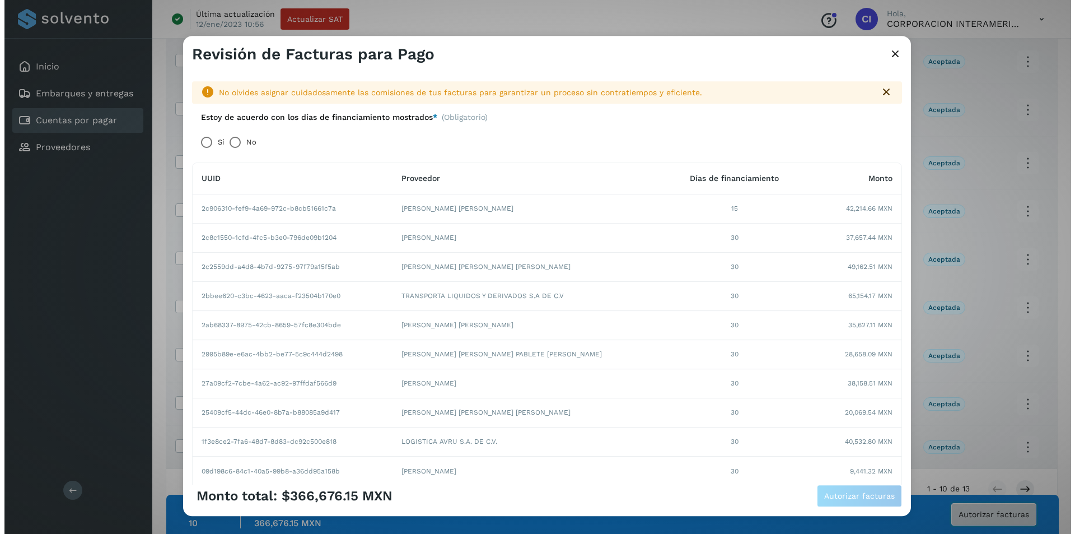
scroll to position [191, 0]
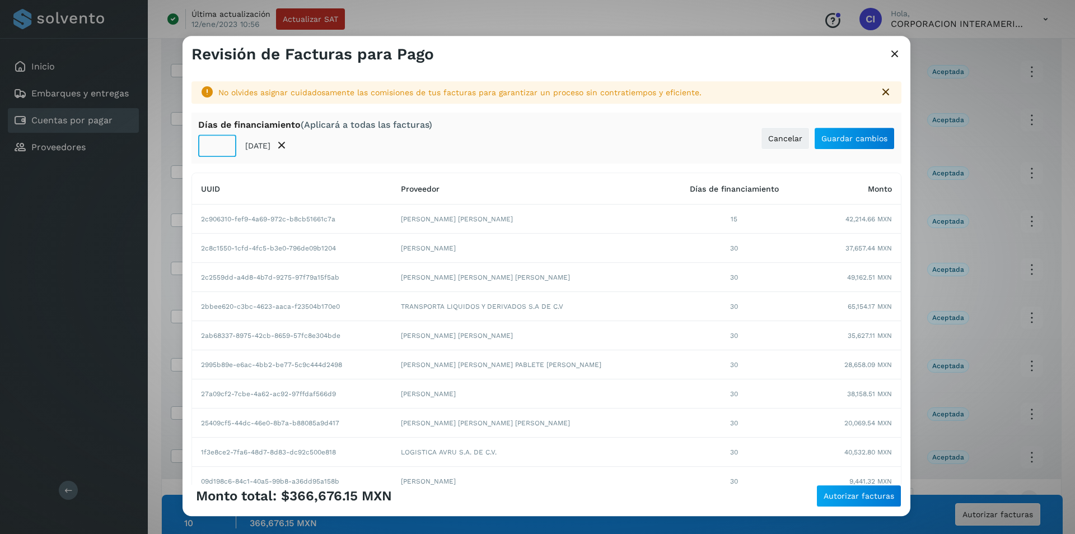
click at [213, 152] on input "**" at bounding box center [217, 145] width 38 height 22
type input "**"
click at [764, 135] on span "Guardar cambios" at bounding box center [854, 138] width 66 height 8
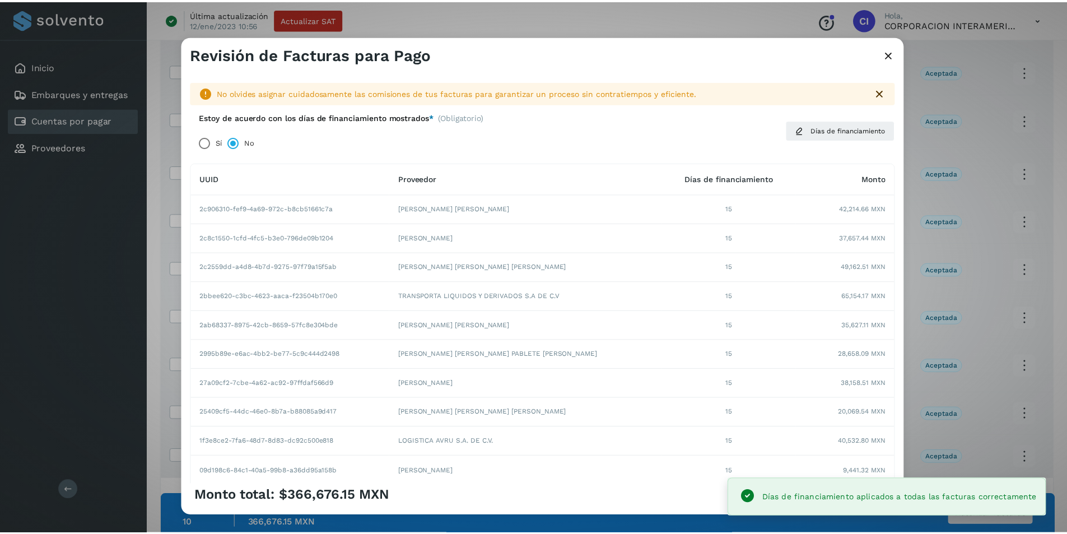
scroll to position [91, 0]
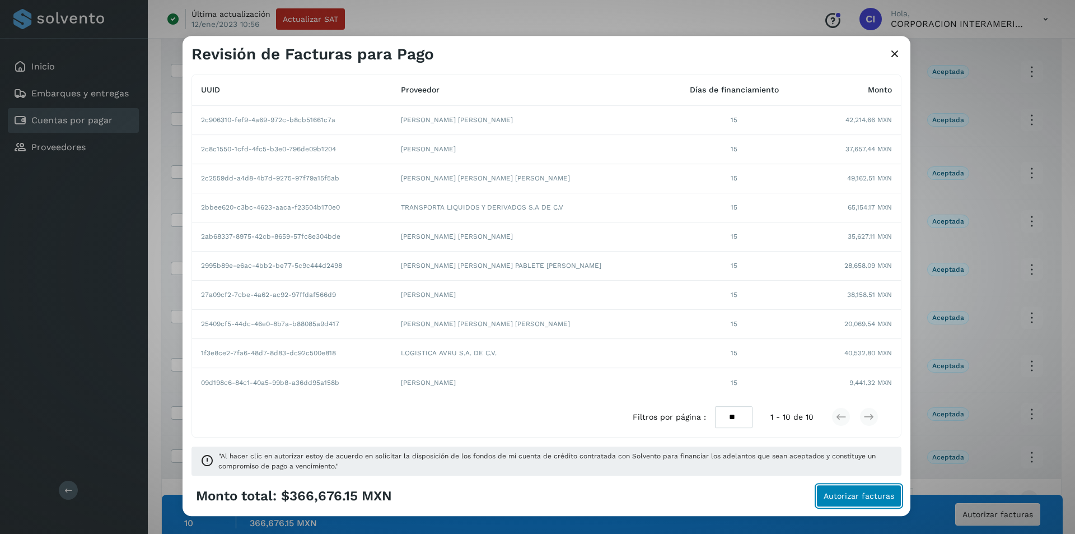
click at [764, 358] on button "Autorizar facturas" at bounding box center [858, 495] width 85 height 22
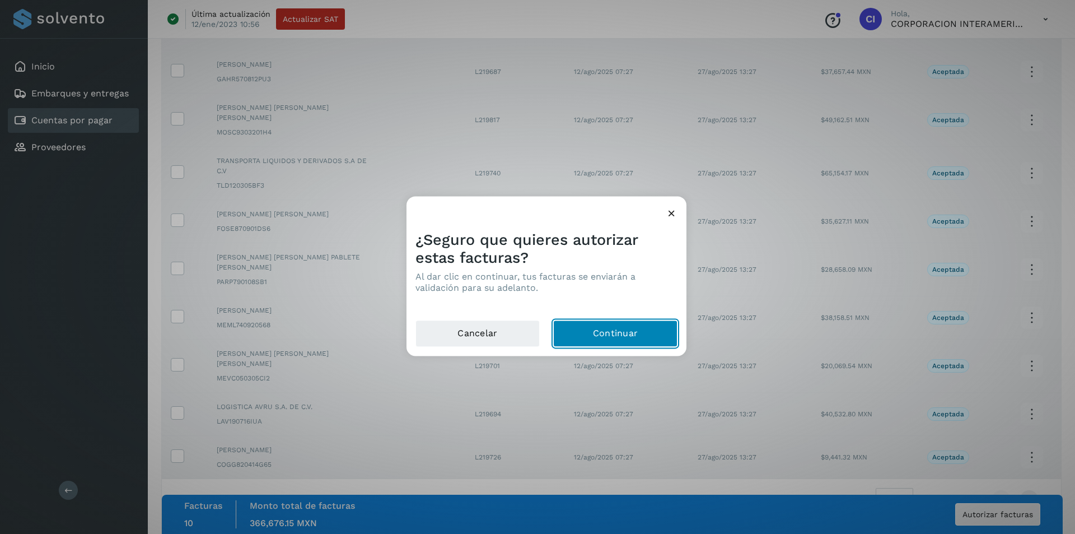
click at [614, 331] on button "Continuar" at bounding box center [615, 333] width 124 height 27
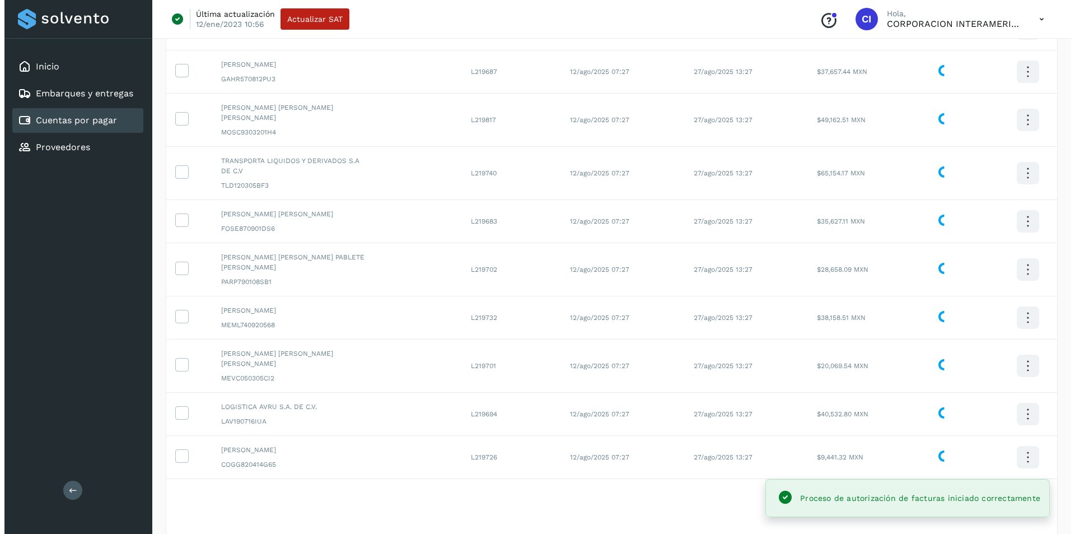
scroll to position [0, 0]
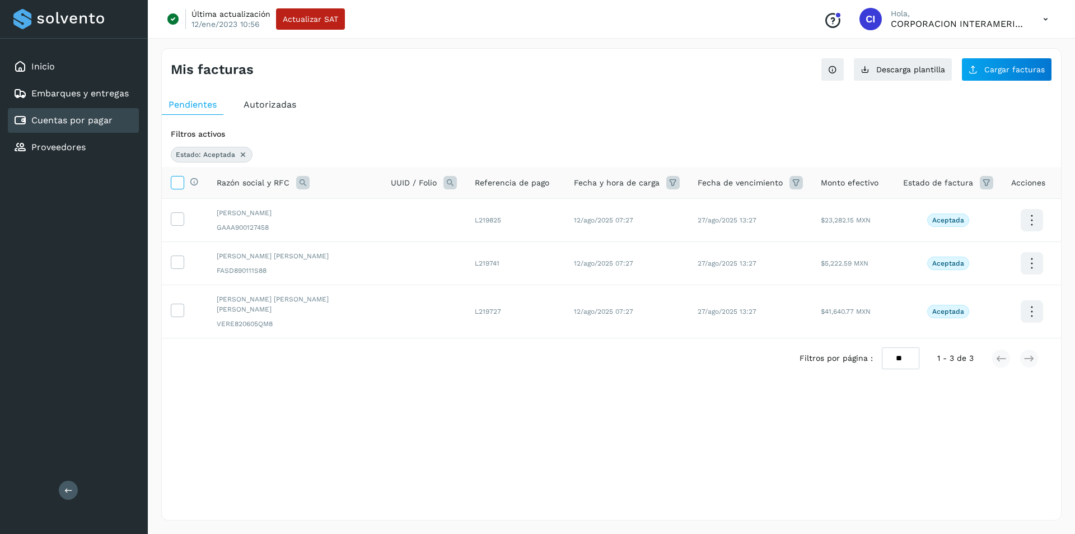
click at [180, 184] on icon at bounding box center [177, 182] width 12 height 12
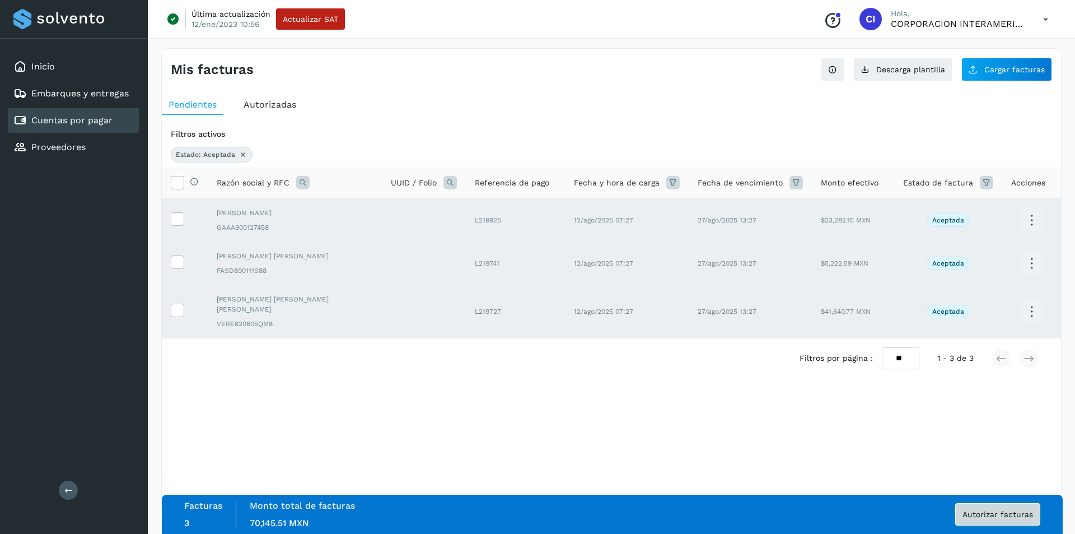
click at [764, 358] on button "Autorizar facturas" at bounding box center [997, 514] width 85 height 22
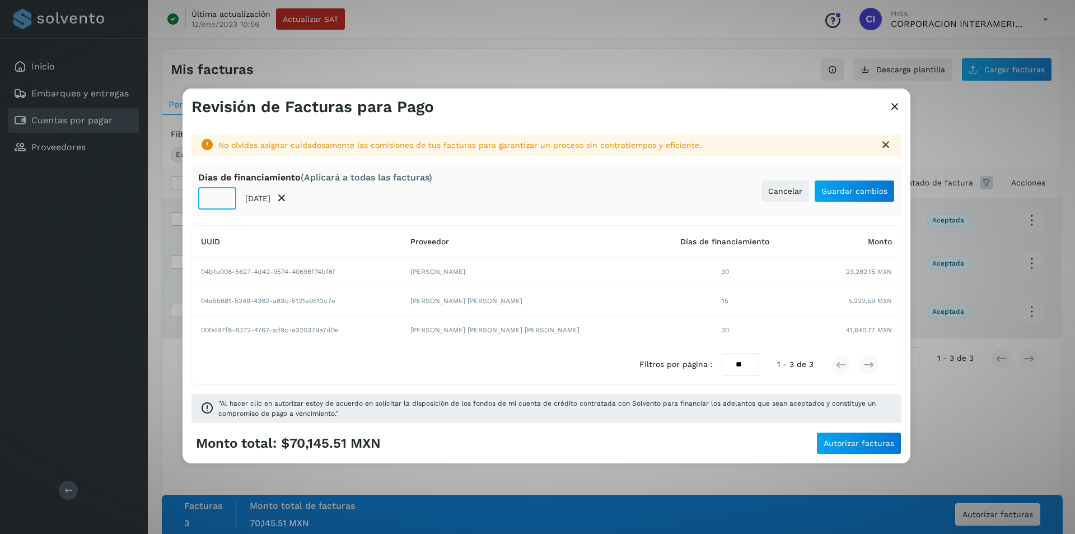
click at [209, 199] on input "**" at bounding box center [217, 198] width 38 height 22
type input "**"
click at [764, 194] on span "Guardar cambios" at bounding box center [854, 191] width 66 height 8
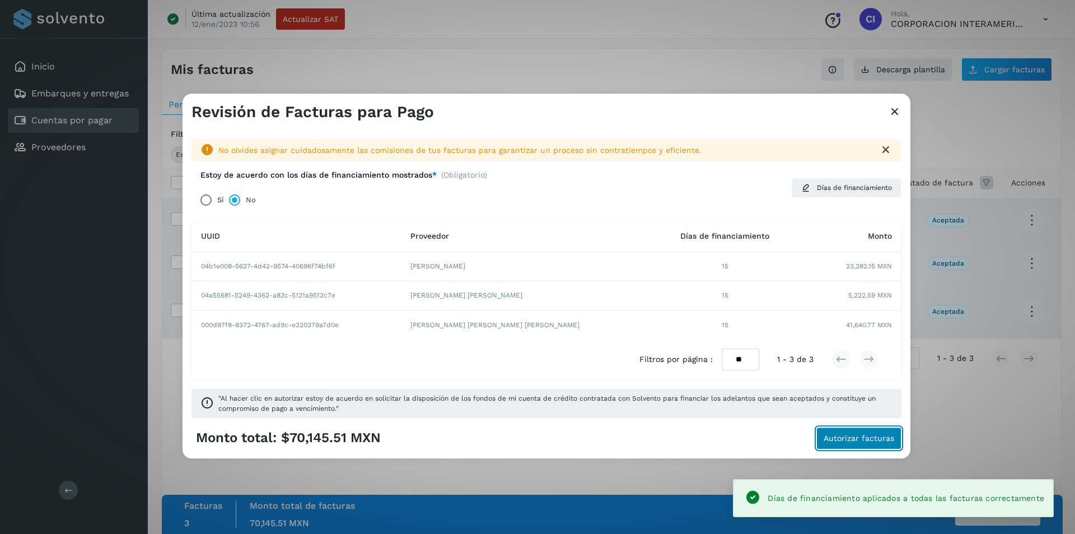
click at [764, 358] on span "Autorizar facturas" at bounding box center [859, 438] width 71 height 8
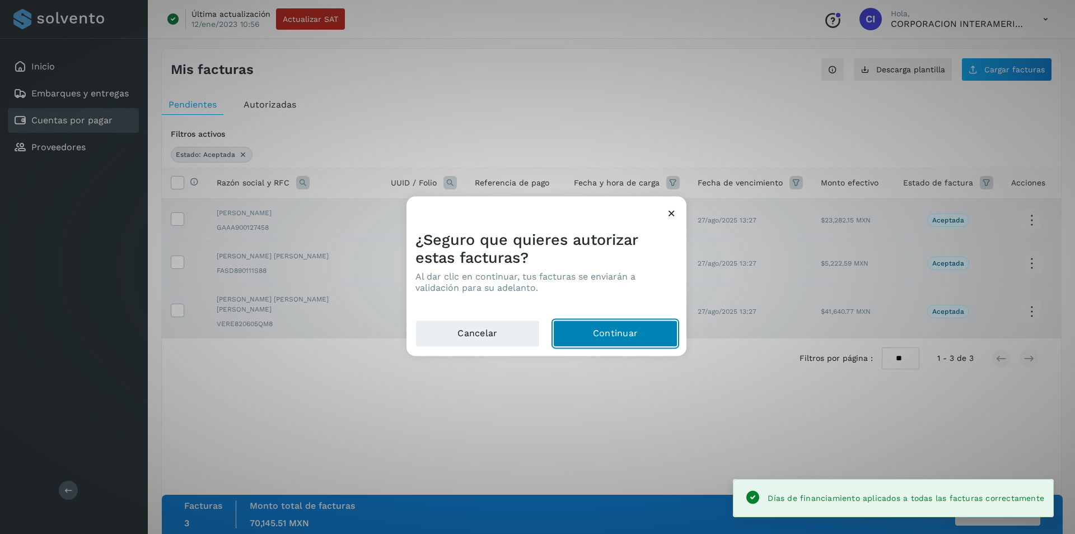
click at [597, 331] on button "Continuar" at bounding box center [615, 333] width 124 height 27
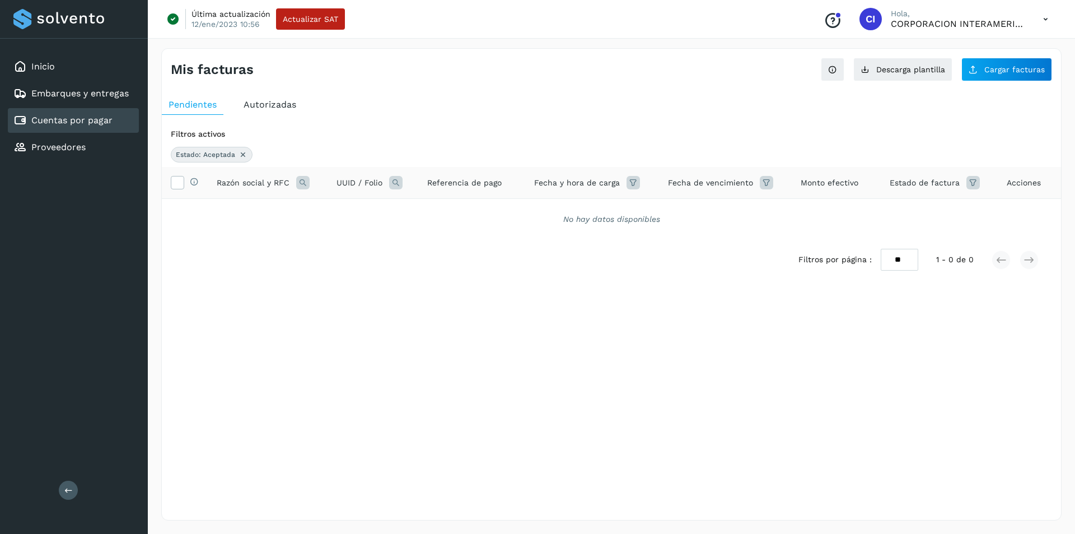
click at [254, 112] on div "Autorizadas" at bounding box center [270, 105] width 66 height 20
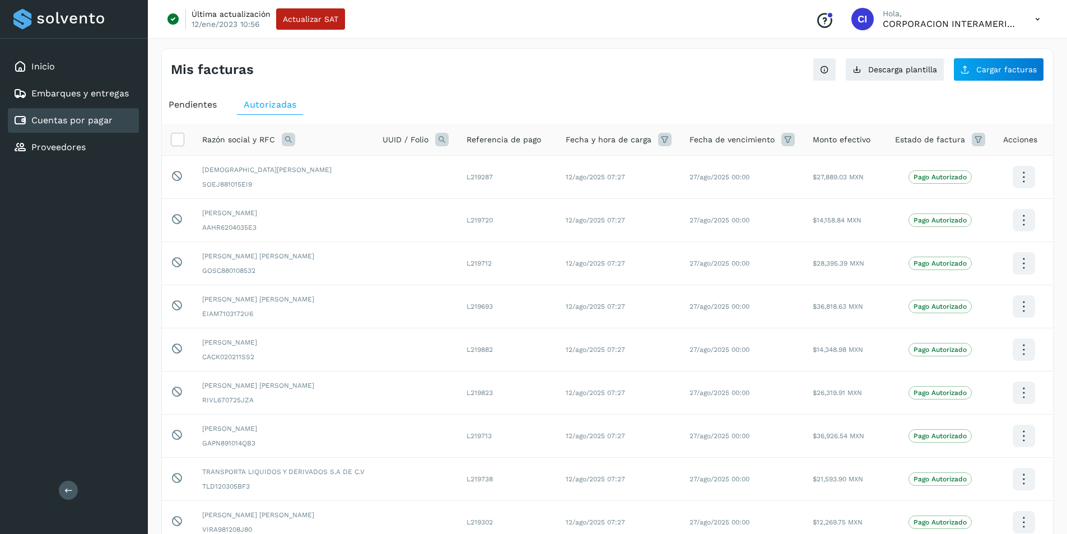
click at [190, 105] on span "Pendientes" at bounding box center [193, 104] width 48 height 11
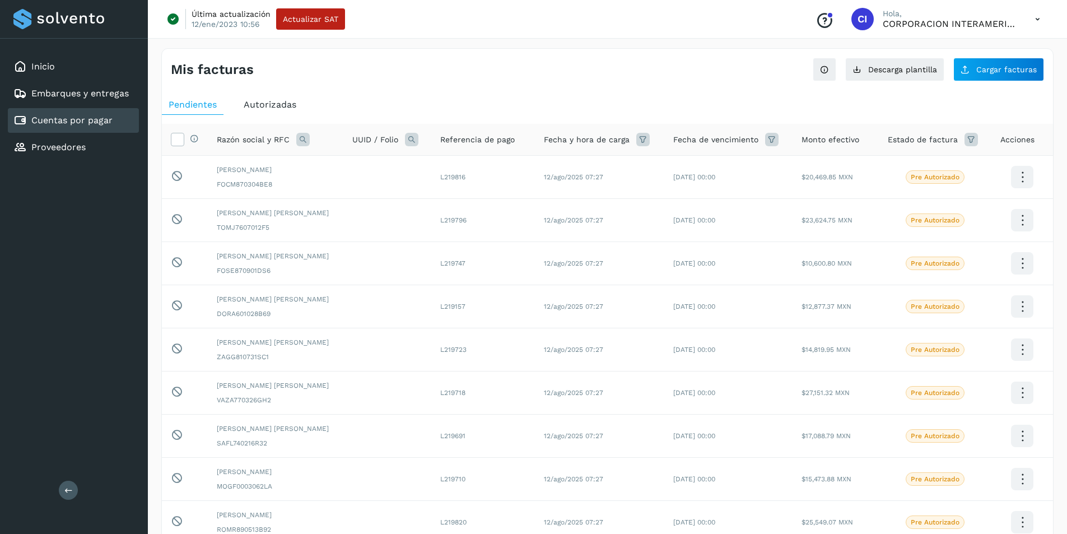
click at [261, 108] on span "Autorizadas" at bounding box center [270, 104] width 53 height 11
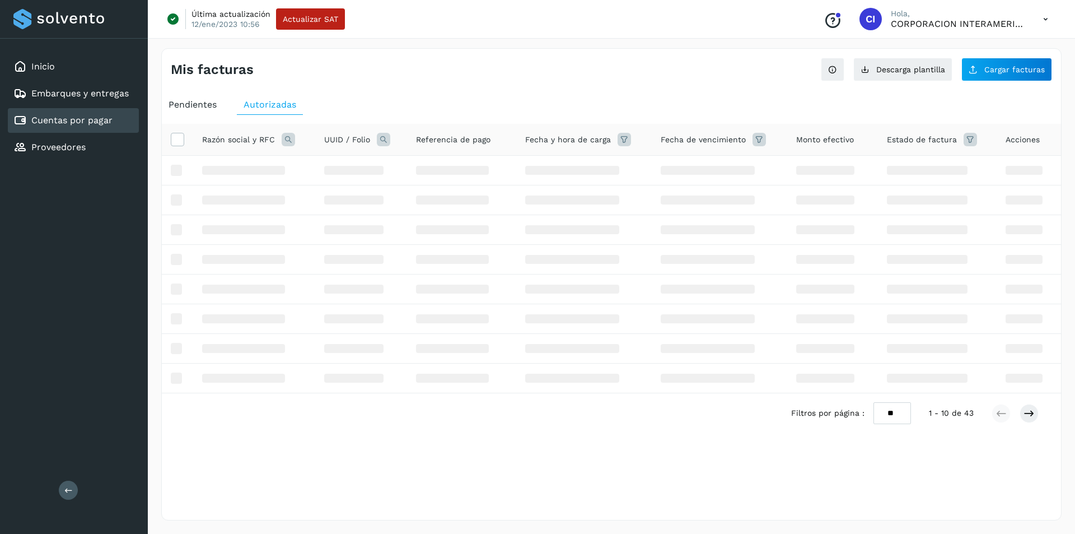
click at [200, 101] on span "Pendientes" at bounding box center [193, 104] width 48 height 11
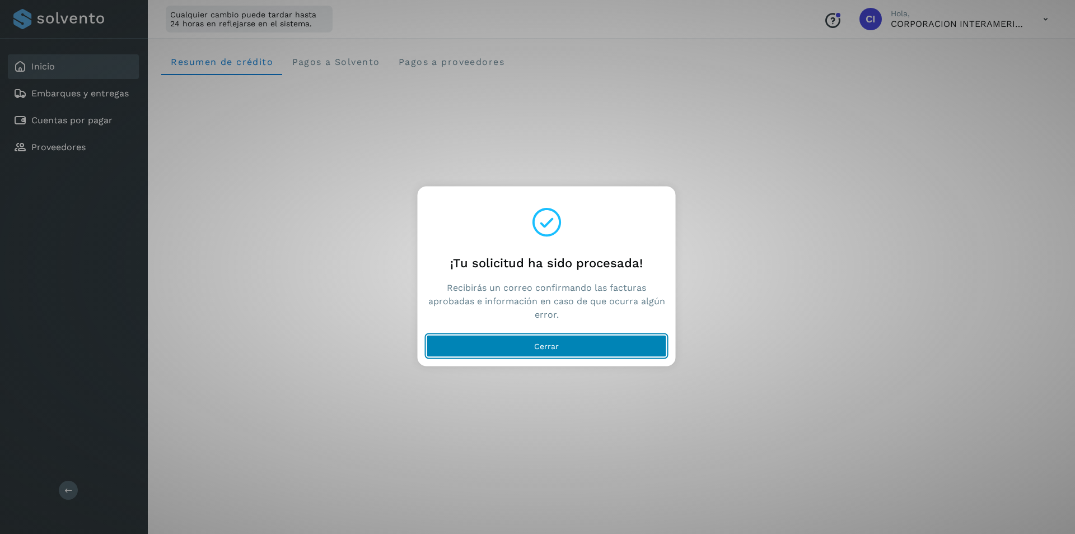
click at [474, 343] on button "Cerrar" at bounding box center [547, 345] width 240 height 22
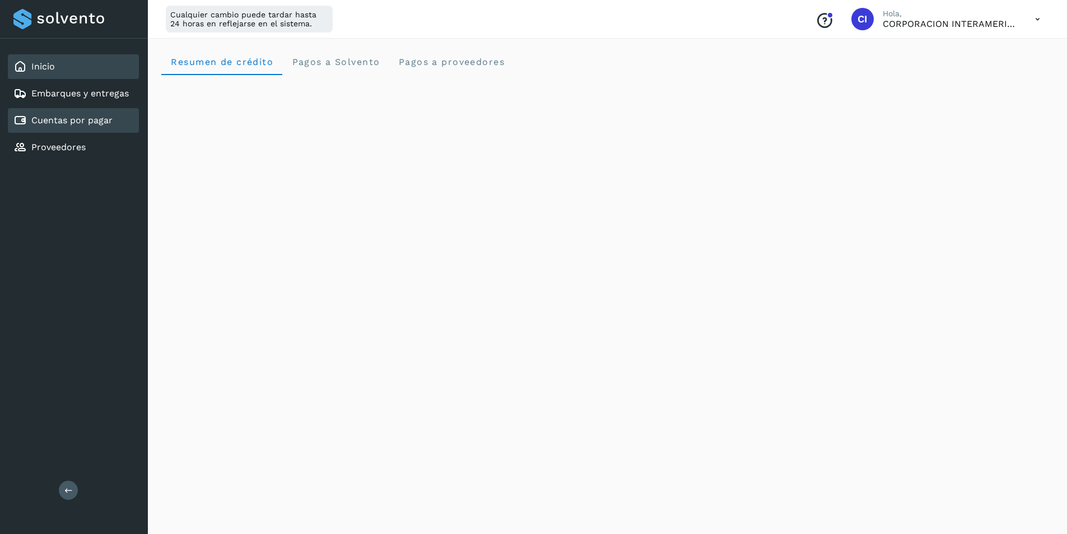
click at [123, 129] on div "Cuentas por pagar" at bounding box center [73, 120] width 131 height 25
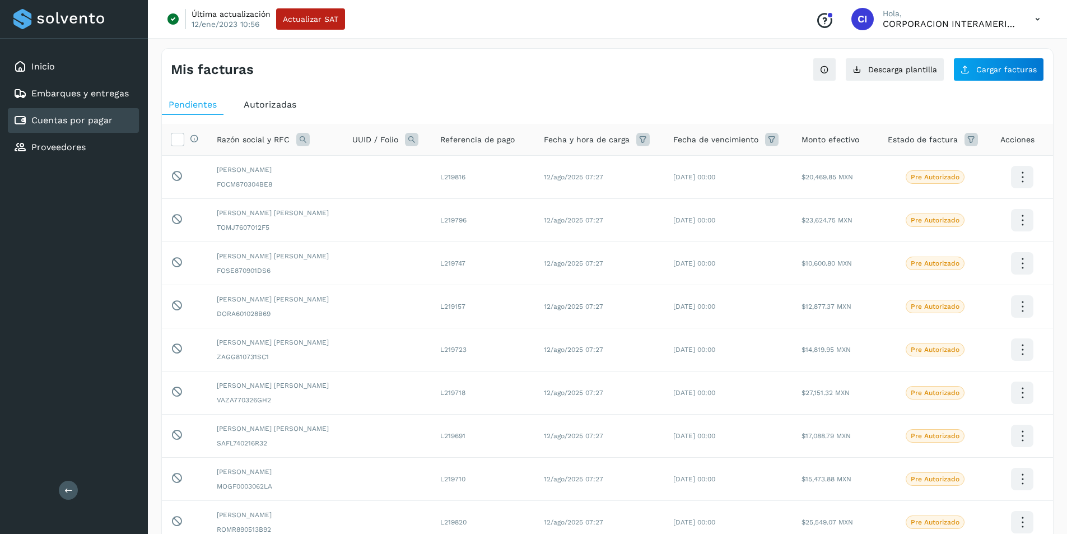
click at [283, 108] on span "Autorizadas" at bounding box center [270, 104] width 53 height 11
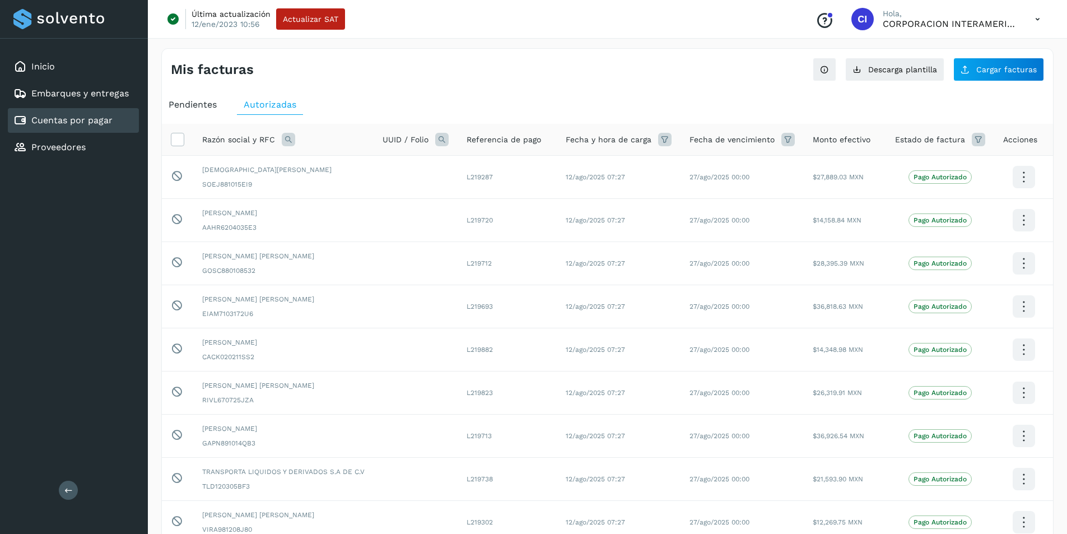
click at [203, 103] on span "Pendientes" at bounding box center [193, 104] width 48 height 11
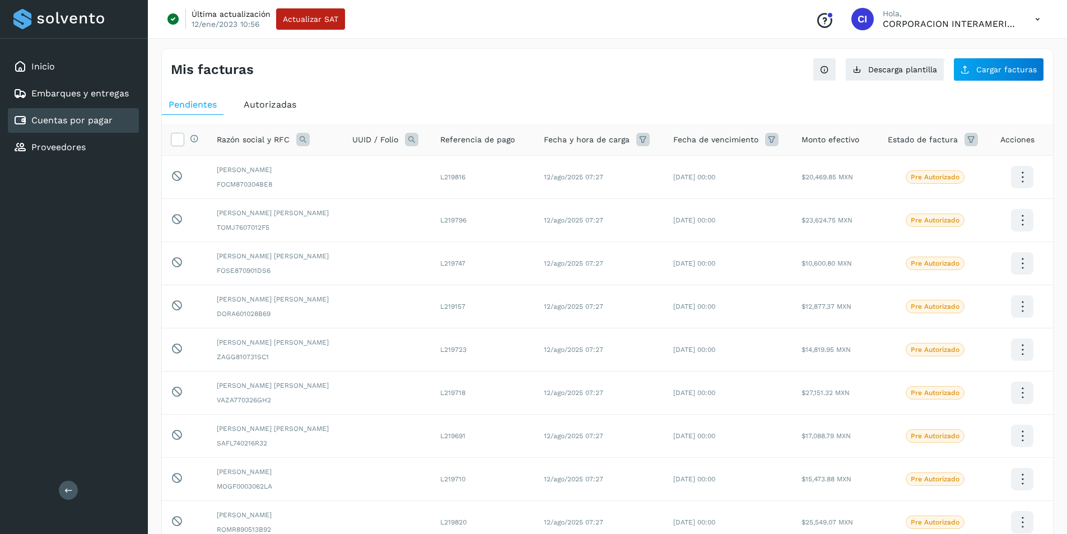
click at [266, 103] on span "Autorizadas" at bounding box center [270, 104] width 53 height 11
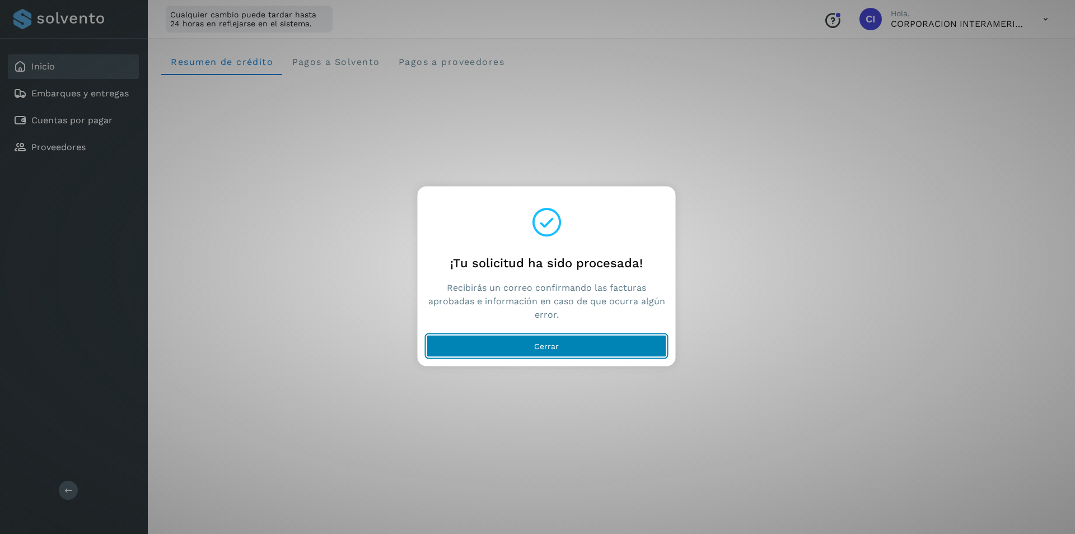
click at [614, 344] on button "Cerrar" at bounding box center [547, 345] width 240 height 22
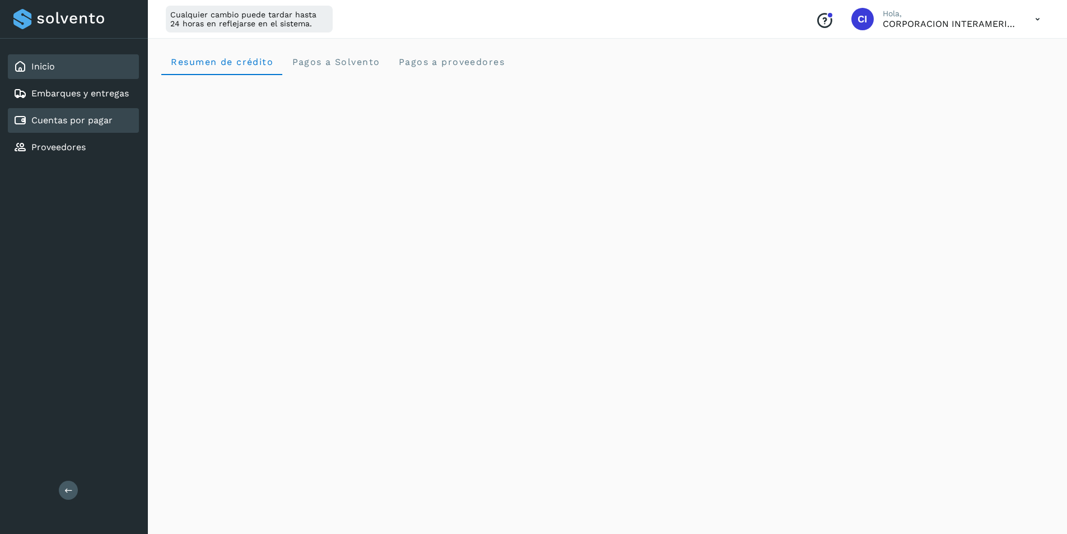
click at [107, 131] on div "Cuentas por pagar" at bounding box center [73, 120] width 131 height 25
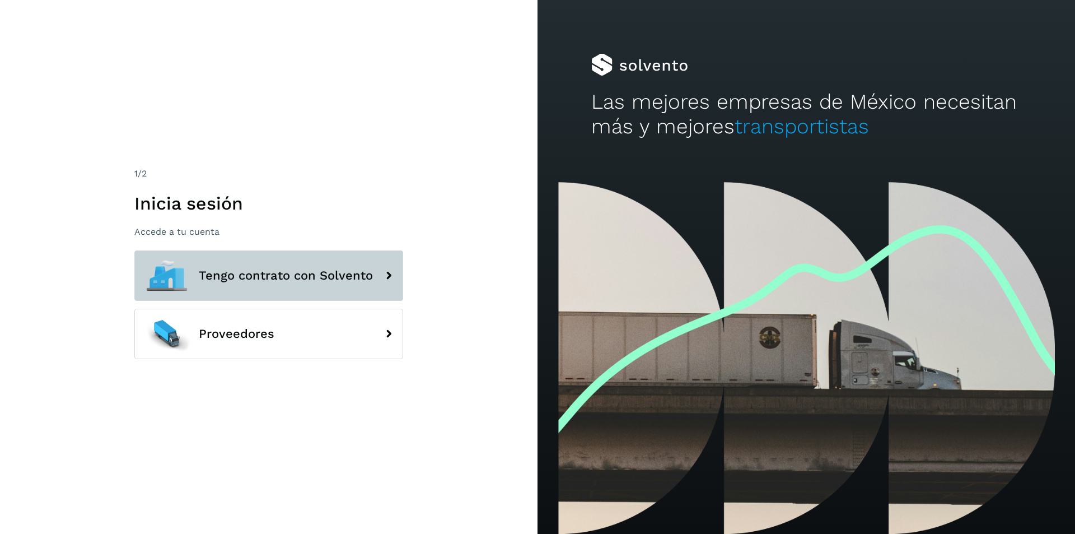
click at [277, 273] on span "Tengo contrato con Solvento" at bounding box center [286, 275] width 174 height 13
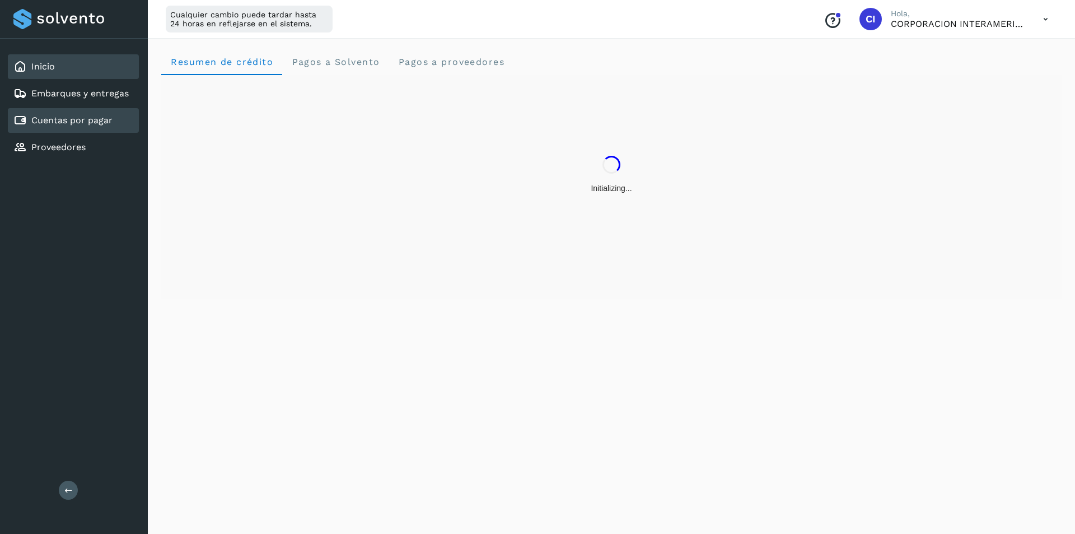
click at [85, 127] on div "Cuentas por pagar" at bounding box center [62, 120] width 99 height 13
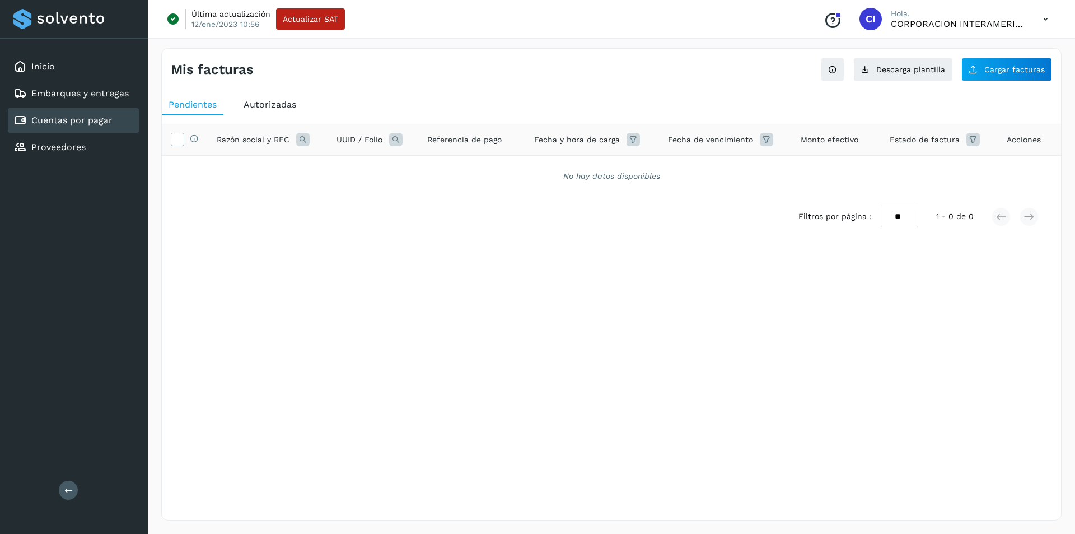
click at [282, 98] on div "Autorizadas" at bounding box center [270, 105] width 66 height 20
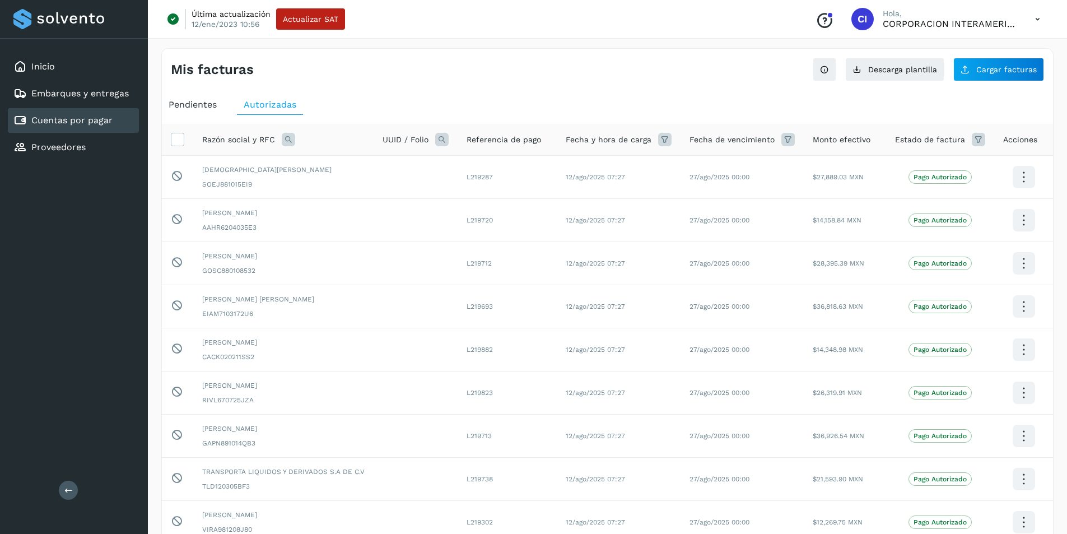
click at [197, 96] on div "Pendientes" at bounding box center [193, 105] width 62 height 20
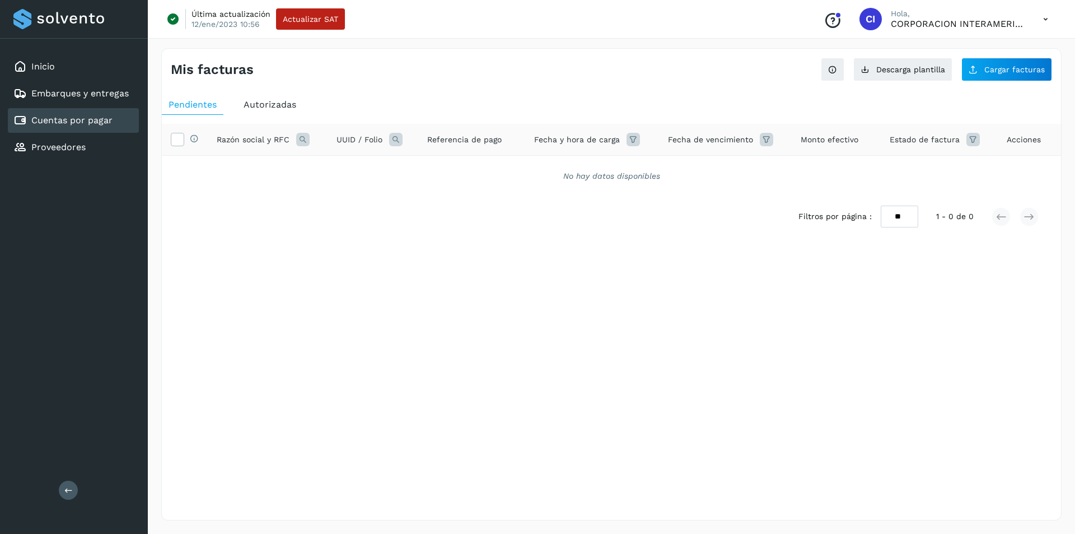
click at [282, 112] on div "Autorizadas" at bounding box center [270, 105] width 66 height 20
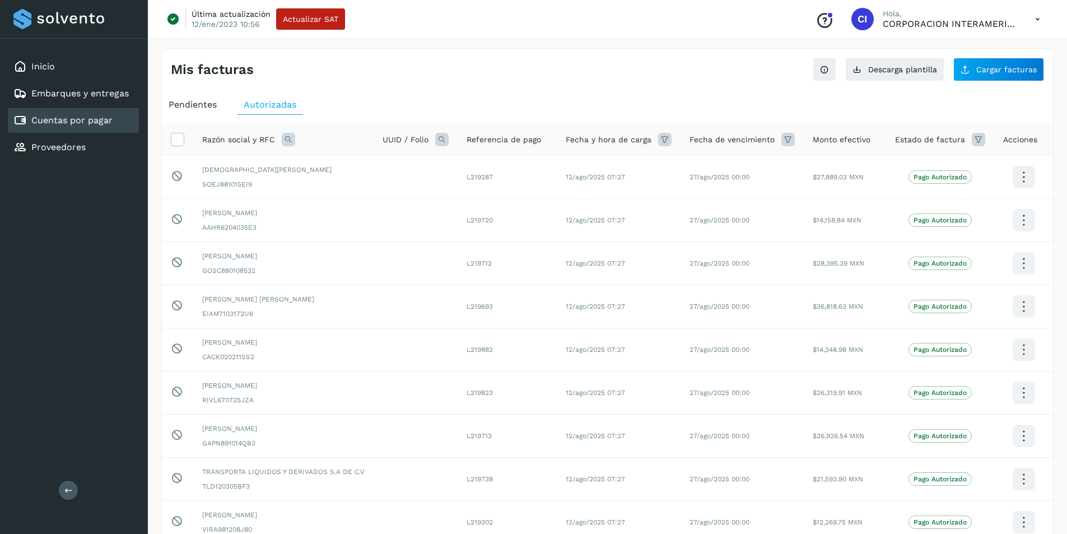
click at [784, 139] on icon at bounding box center [787, 139] width 13 height 13
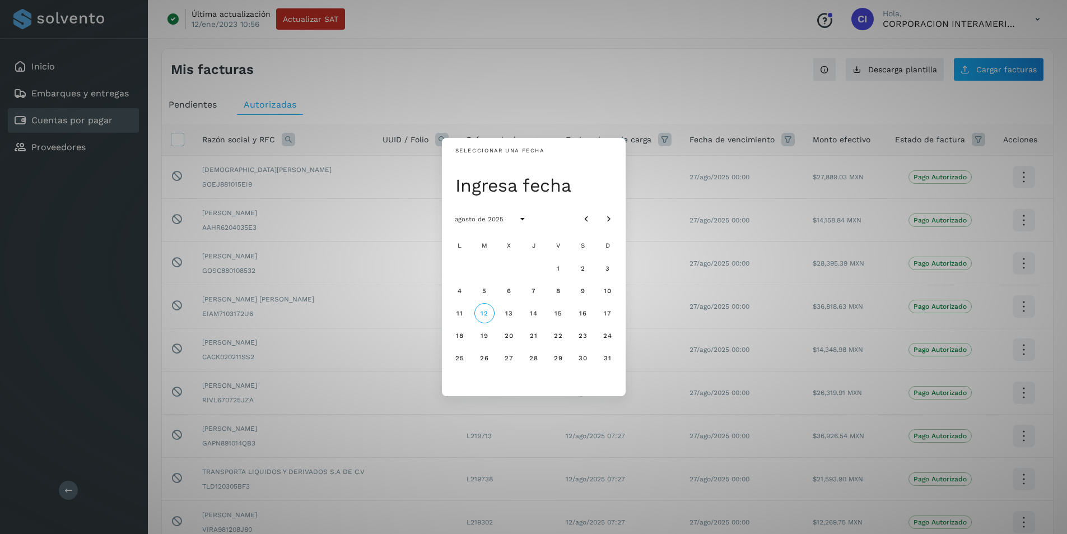
click at [784, 139] on div "Seleccionar una fecha Ingresa fecha agosto de 2025 L M X J V S D 1 2 3 4 5 6 7 …" at bounding box center [533, 267] width 1067 height 534
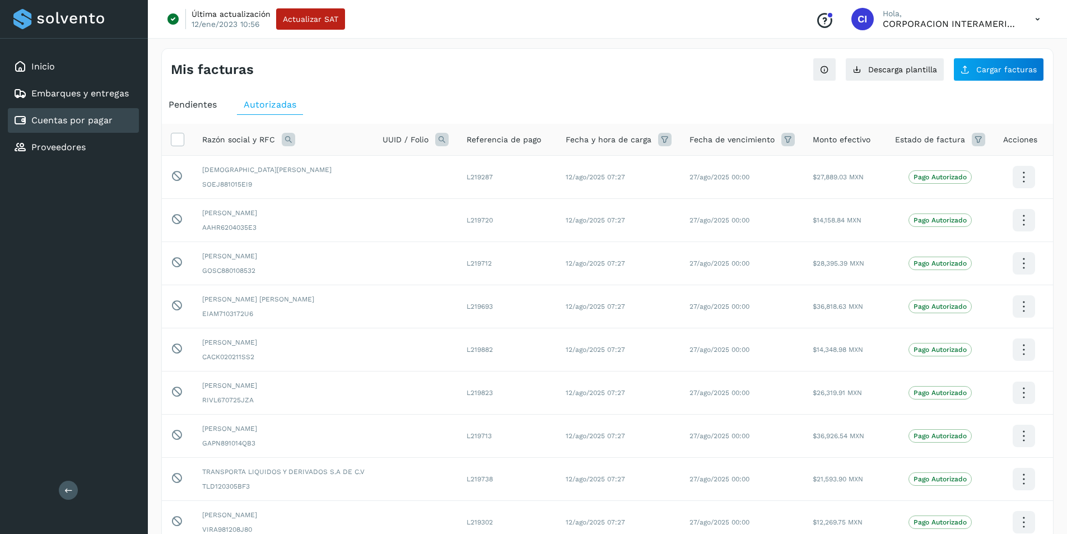
click at [660, 143] on icon at bounding box center [664, 139] width 13 height 13
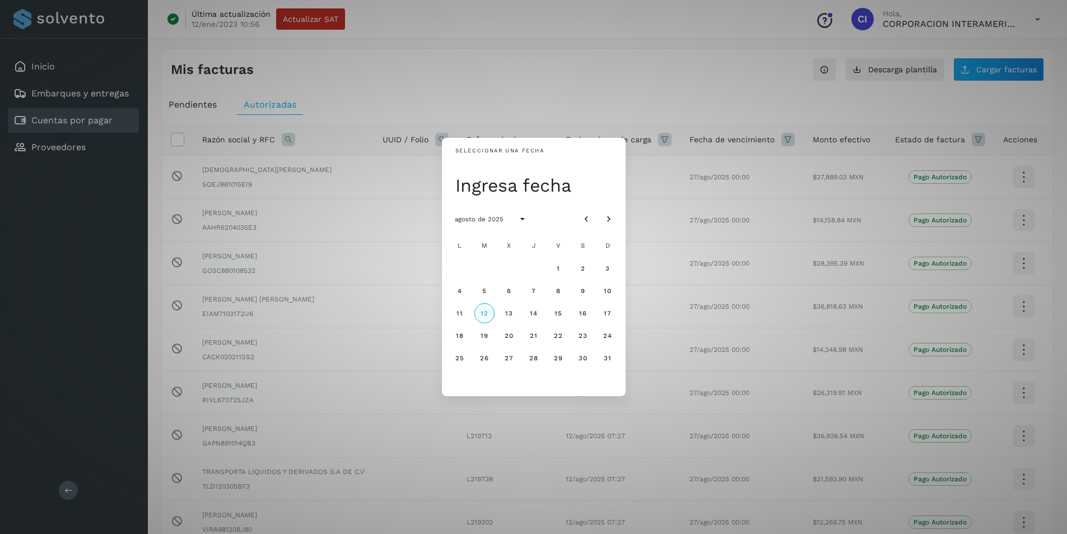
click at [487, 311] on span "12" at bounding box center [484, 313] width 8 height 8
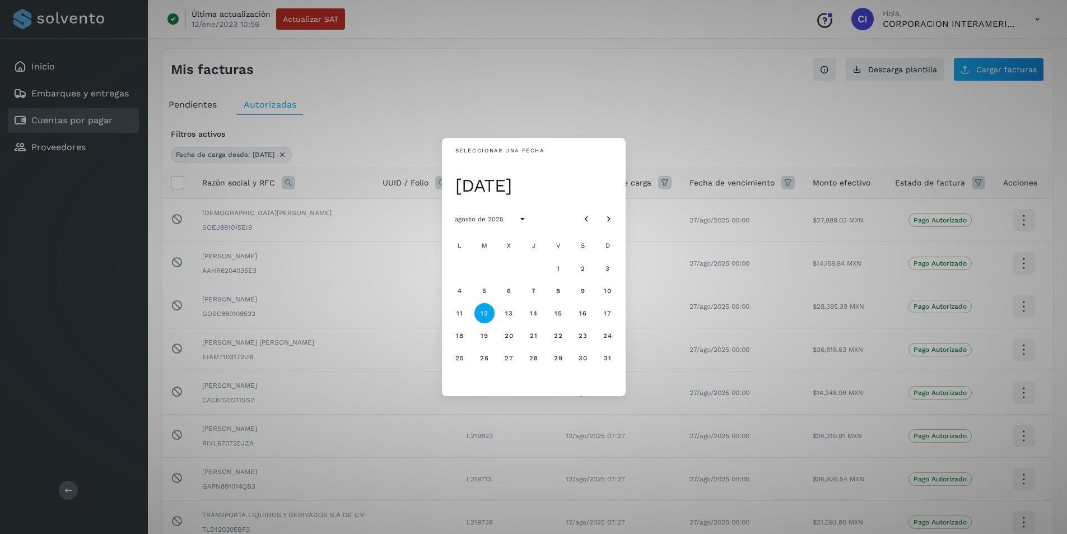
click at [693, 265] on div "Seleccionar una fecha mar, 12 ago agosto de 2025 L M X J V S D 1 2 3 4 5 6 7 8 …" at bounding box center [533, 267] width 1067 height 534
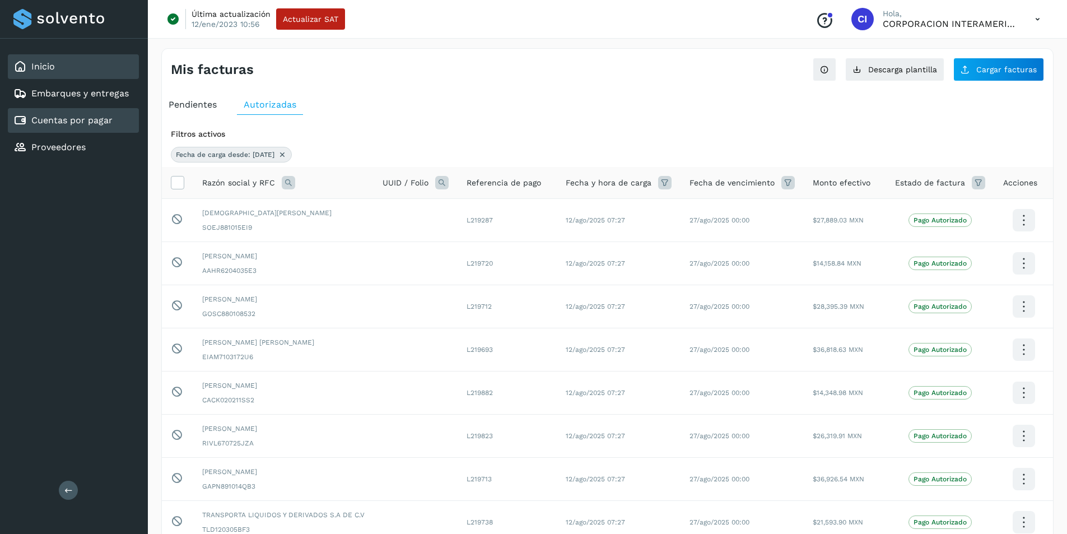
click at [66, 66] on div "Inicio" at bounding box center [73, 66] width 131 height 25
